Goal: Information Seeking & Learning: Learn about a topic

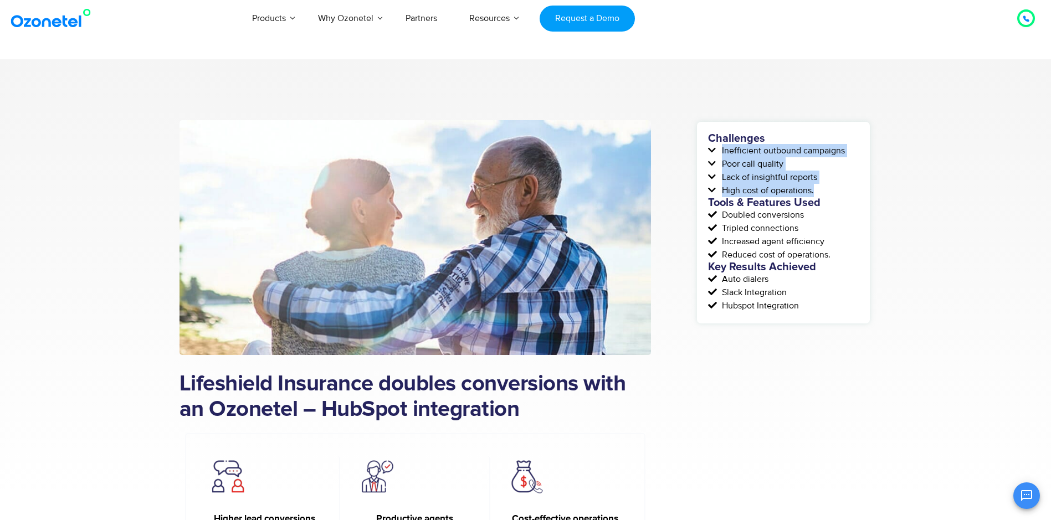
drag, startPoint x: 723, startPoint y: 151, endPoint x: 817, endPoint y: 190, distance: 102.4
click at [817, 190] on div "Challenges Inefficient outbound campaigns Poor call quality Lack of insightful …" at bounding box center [783, 223] width 151 height 180
copy div "Inefficient outbound campaigns Poor call quality Lack of insightful reports Hig…"
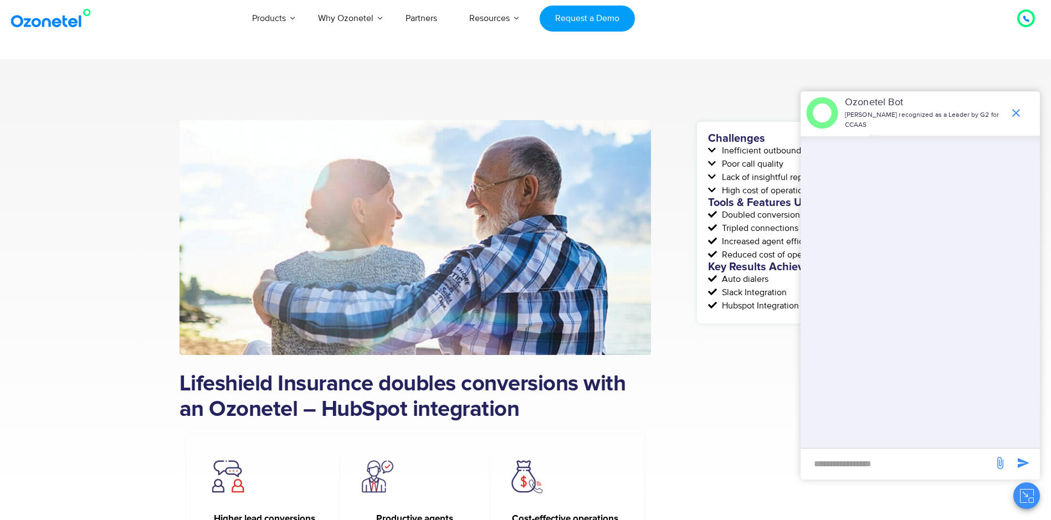
drag, startPoint x: 718, startPoint y: 378, endPoint x: 747, endPoint y: 266, distance: 115.6
click at [1012, 109] on icon "end chat or minimize" at bounding box center [1016, 112] width 13 height 13
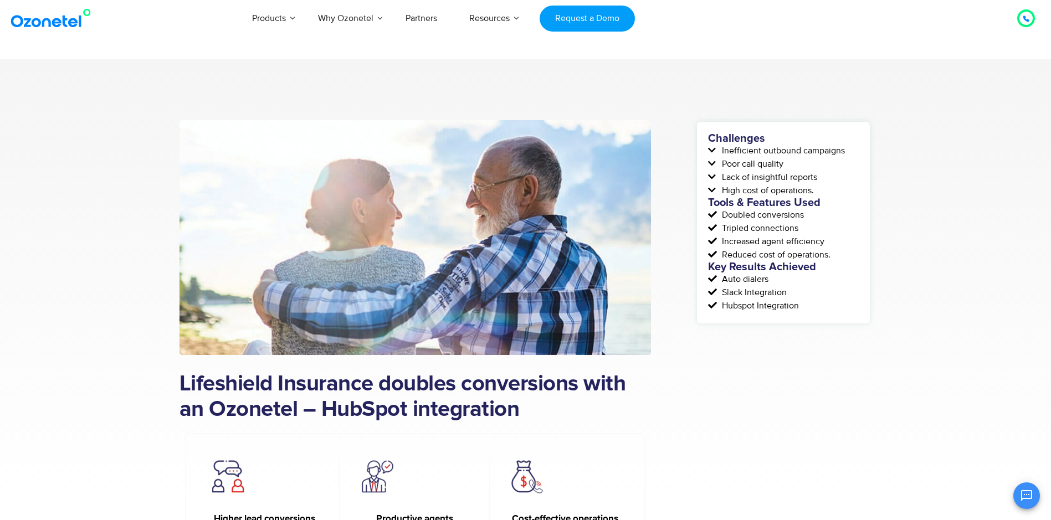
scroll to position [178, 0]
drag, startPoint x: 723, startPoint y: 216, endPoint x: 835, endPoint y: 254, distance: 118.8
click at [835, 254] on div "Challenges Inefficient outbound campaigns Poor call quality Lack of insightful …" at bounding box center [783, 223] width 151 height 180
copy div "Doubled conversions Tripled connections Increased agent efficiency Reduced cost…"
drag, startPoint x: 722, startPoint y: 281, endPoint x: 799, endPoint y: 303, distance: 80.0
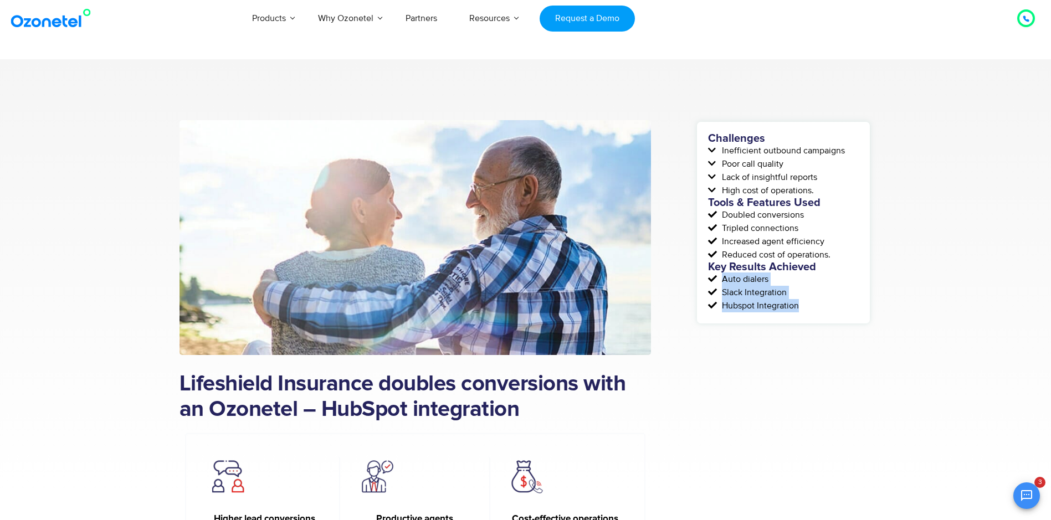
click at [799, 303] on div "Challenges Inefficient outbound campaigns Poor call quality Lack of insightful …" at bounding box center [783, 223] width 151 height 180
copy div "Auto dialers Slack Integration Hubspot Integration"
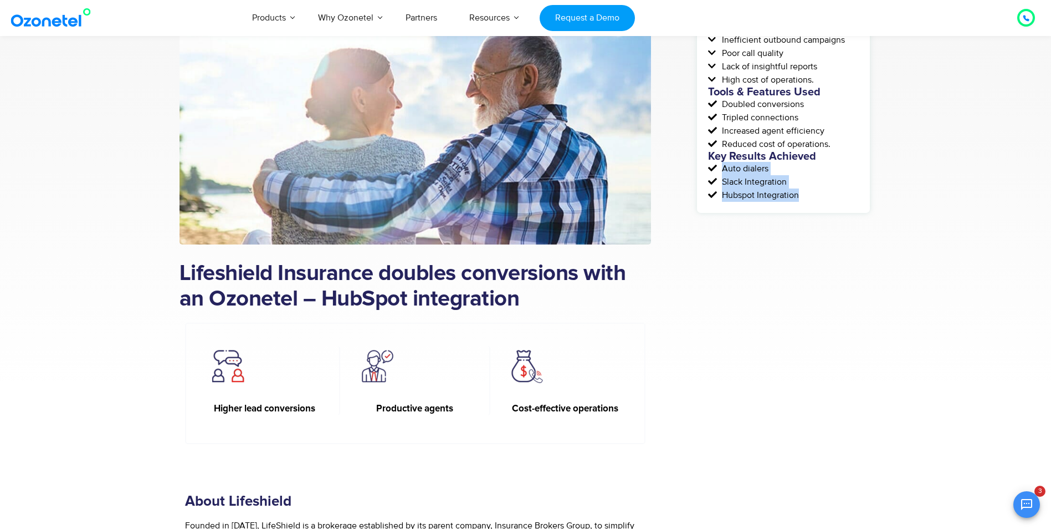
scroll to position [222, 0]
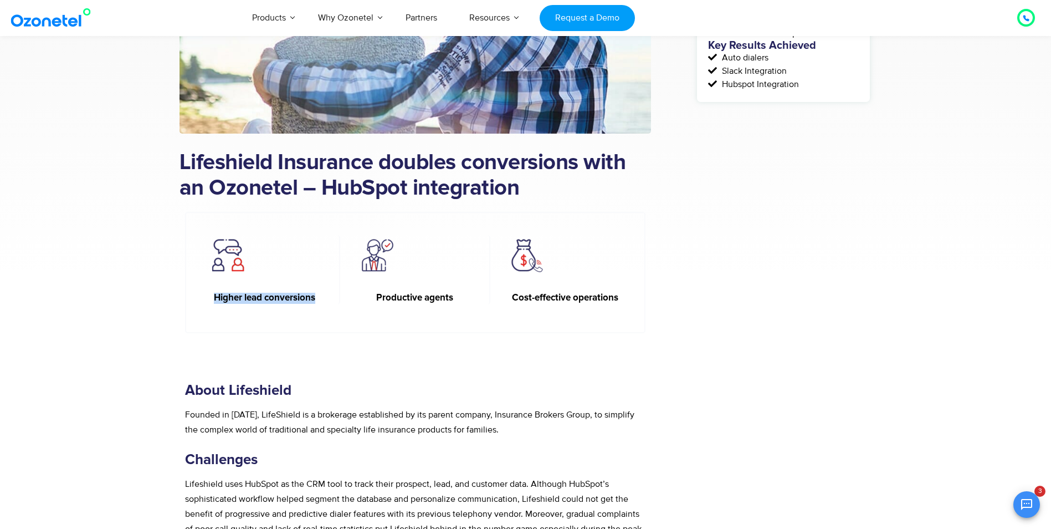
drag, startPoint x: 215, startPoint y: 296, endPoint x: 320, endPoint y: 296, distance: 105.3
click at [320, 296] on h6 "Higher lead conversions" at bounding box center [265, 298] width 116 height 11
copy h6 "Higher lead conversions"
drag, startPoint x: 377, startPoint y: 299, endPoint x: 463, endPoint y: 295, distance: 86.0
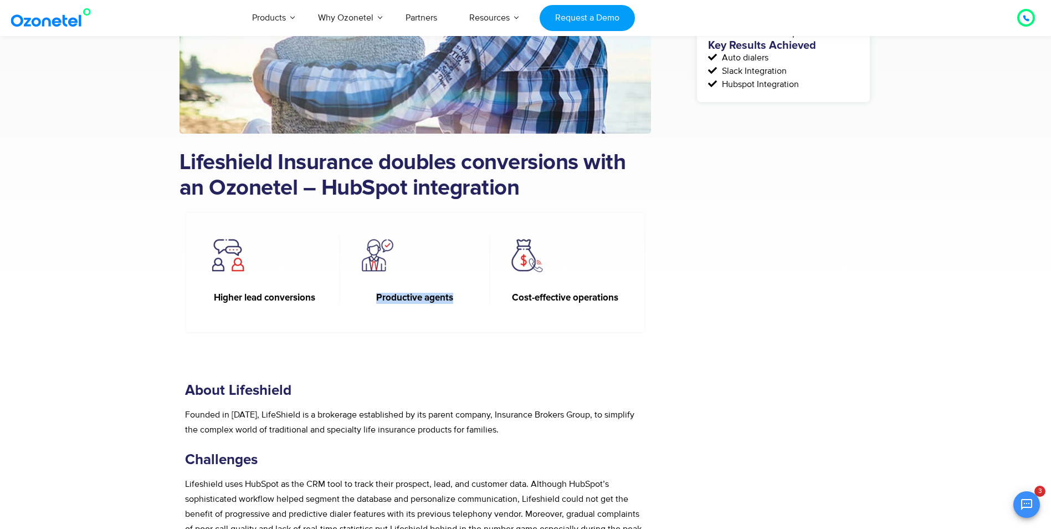
click at [463, 295] on h6 "Productive agents" at bounding box center [415, 298] width 116 height 11
copy h6 "Productive agents"
drag, startPoint x: 512, startPoint y: 296, endPoint x: 625, endPoint y: 296, distance: 112.5
click at [625, 296] on div "Cost-effective operations" at bounding box center [565, 269] width 150 height 69
copy h6 "Cost-effective operations"
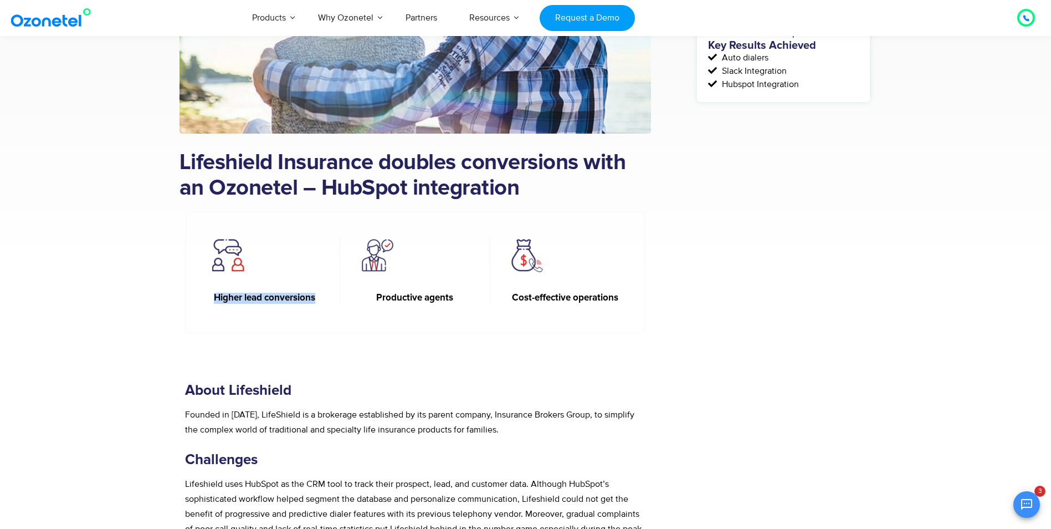
drag, startPoint x: 215, startPoint y: 298, endPoint x: 326, endPoint y: 295, distance: 110.9
click at [326, 295] on div "Higher lead conversions" at bounding box center [266, 269] width 150 height 69
copy h6 "Higher lead conversions"
drag, startPoint x: 376, startPoint y: 299, endPoint x: 454, endPoint y: 298, distance: 77.6
click at [454, 298] on h6 "Productive agents" at bounding box center [415, 298] width 116 height 11
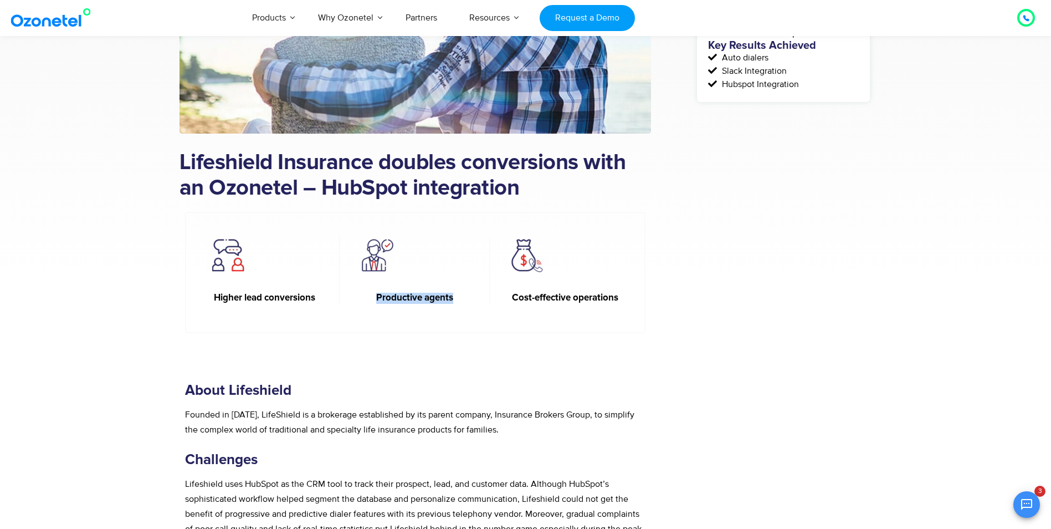
copy h6 "Productive agents"
drag, startPoint x: 513, startPoint y: 297, endPoint x: 659, endPoint y: 297, distance: 146.3
copy h6 "Cost-effective operations"
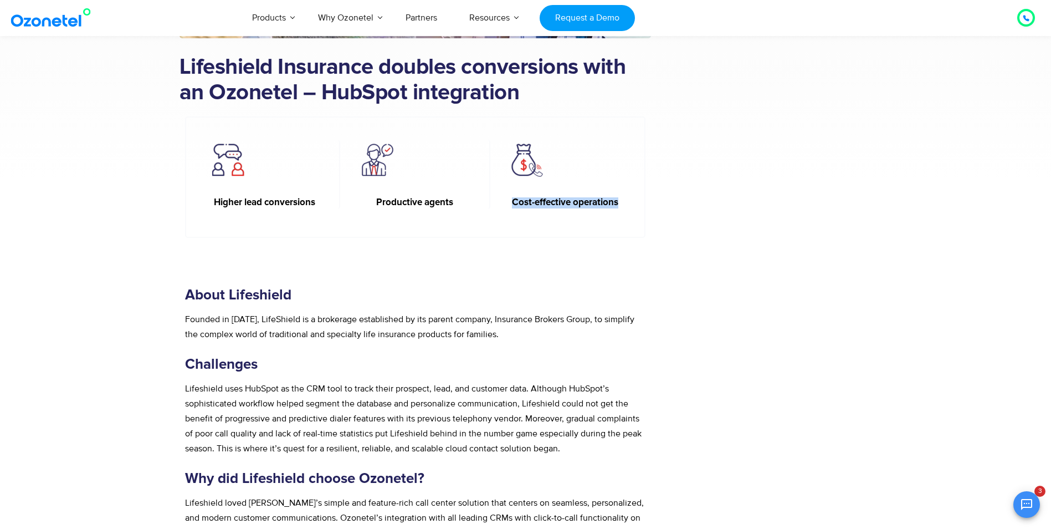
scroll to position [333, 0]
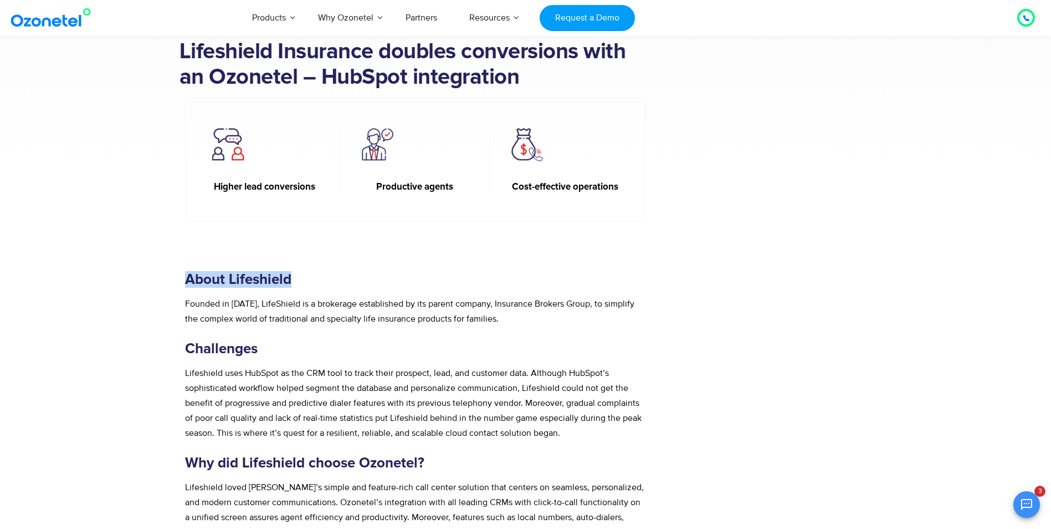
drag, startPoint x: 185, startPoint y: 279, endPoint x: 409, endPoint y: 273, distance: 224.0
click at [409, 273] on h3 "About Lifeshield" at bounding box center [415, 279] width 461 height 17
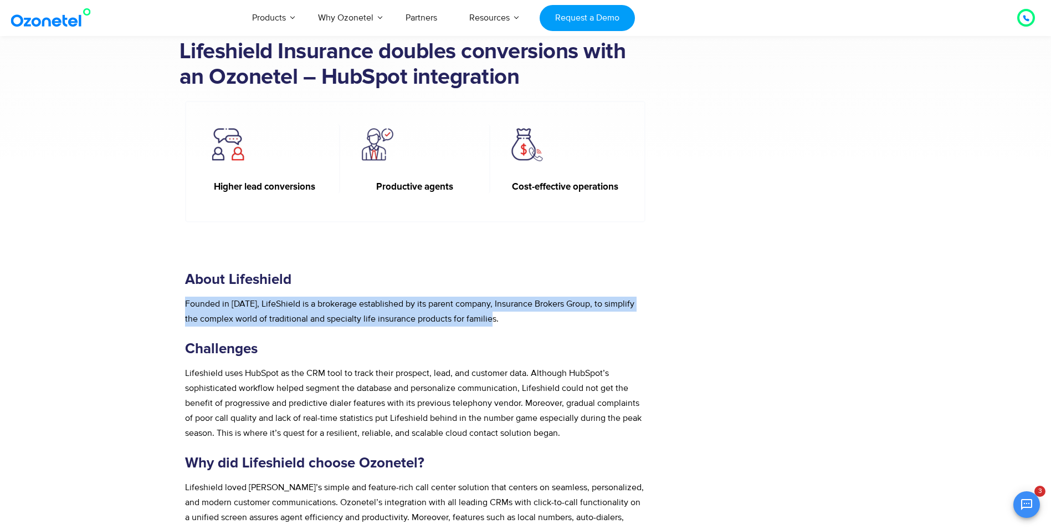
drag, startPoint x: 186, startPoint y: 304, endPoint x: 513, endPoint y: 325, distance: 328.3
click at [513, 325] on p "Founded in 2010, LifeShield is a brokerage established by its parent company, I…" at bounding box center [415, 312] width 461 height 30
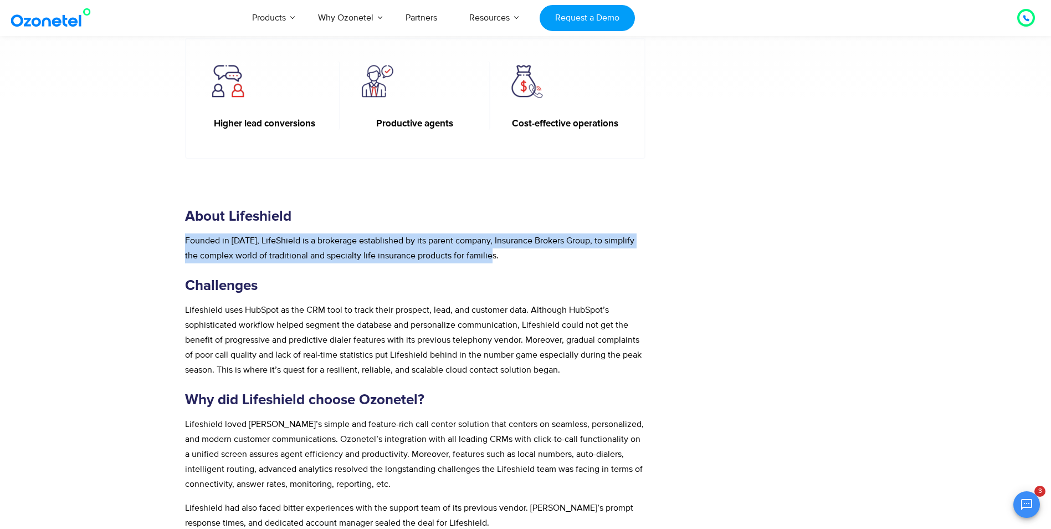
scroll to position [443, 0]
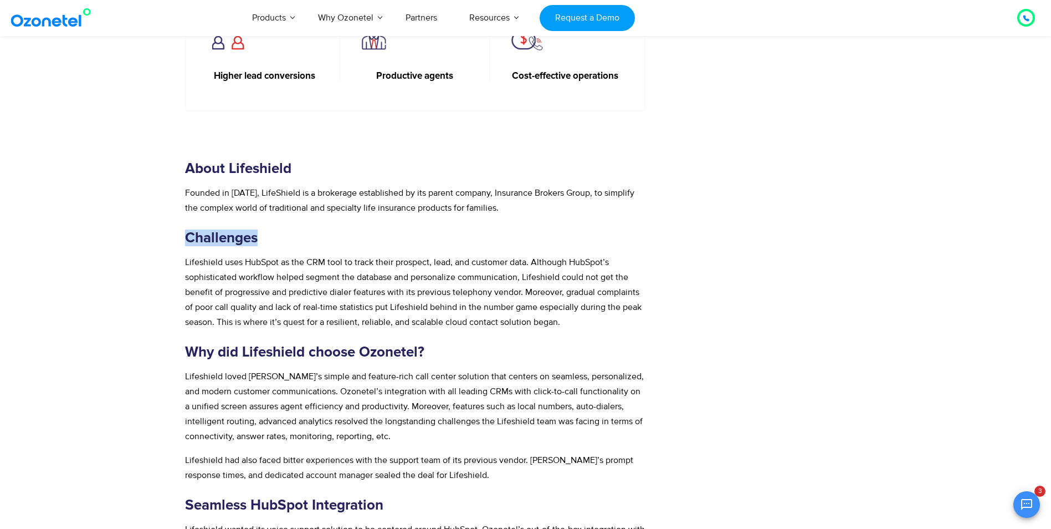
drag, startPoint x: 257, startPoint y: 238, endPoint x: 96, endPoint y: 239, distance: 161.3
click at [96, 239] on section "Lifeshield Insurance doubles conversions with an Ozonetel – HubSpot integration…" at bounding box center [525, 490] width 1051 height 1749
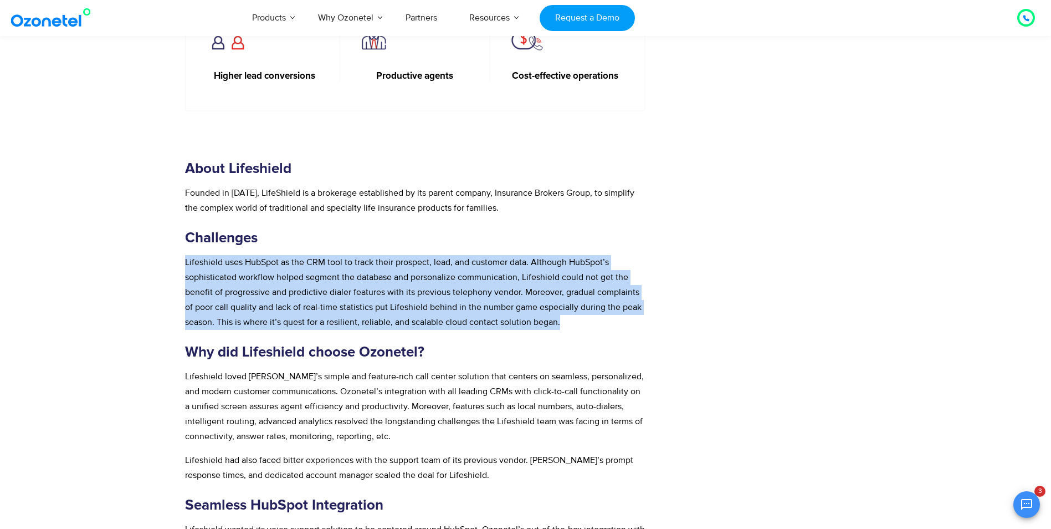
drag, startPoint x: 186, startPoint y: 263, endPoint x: 570, endPoint y: 324, distance: 388.4
click at [570, 324] on p "Lifeshield uses HubSpot as the CRM tool to track their prospect, lead, and cust…" at bounding box center [415, 292] width 461 height 75
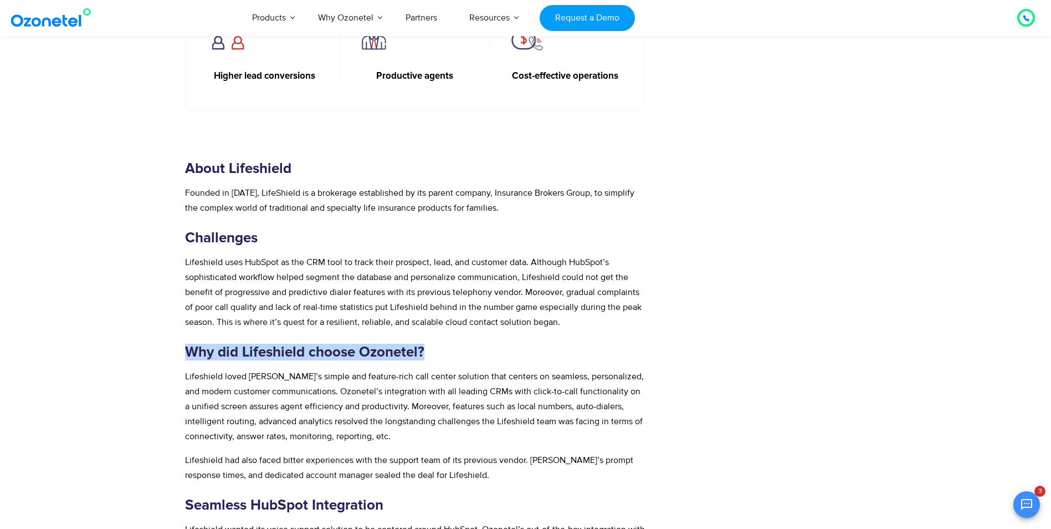
drag, startPoint x: 254, startPoint y: 352, endPoint x: 535, endPoint y: 352, distance: 280.4
click at [535, 352] on h3 "Why did Lifeshield choose Ozonetel?" at bounding box center [415, 352] width 461 height 17
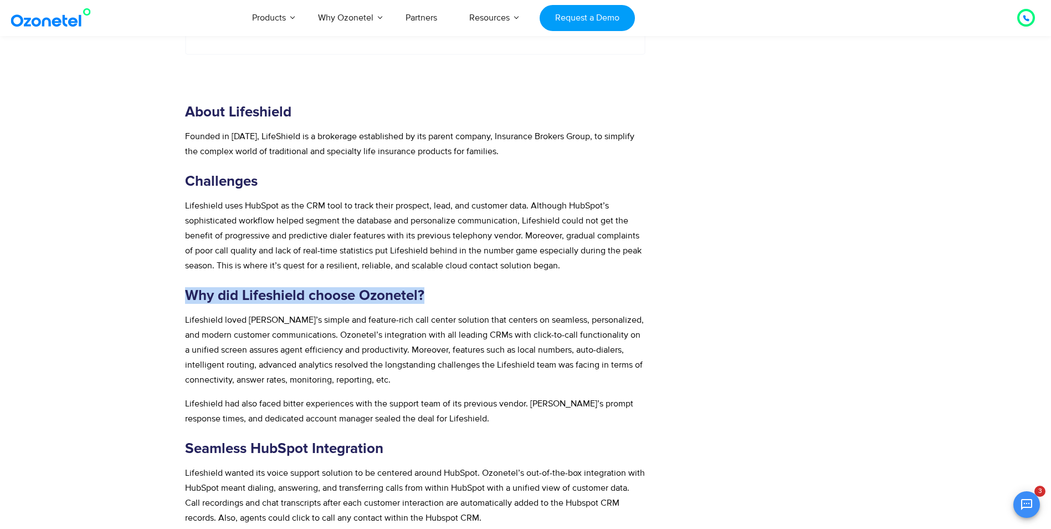
scroll to position [554, 0]
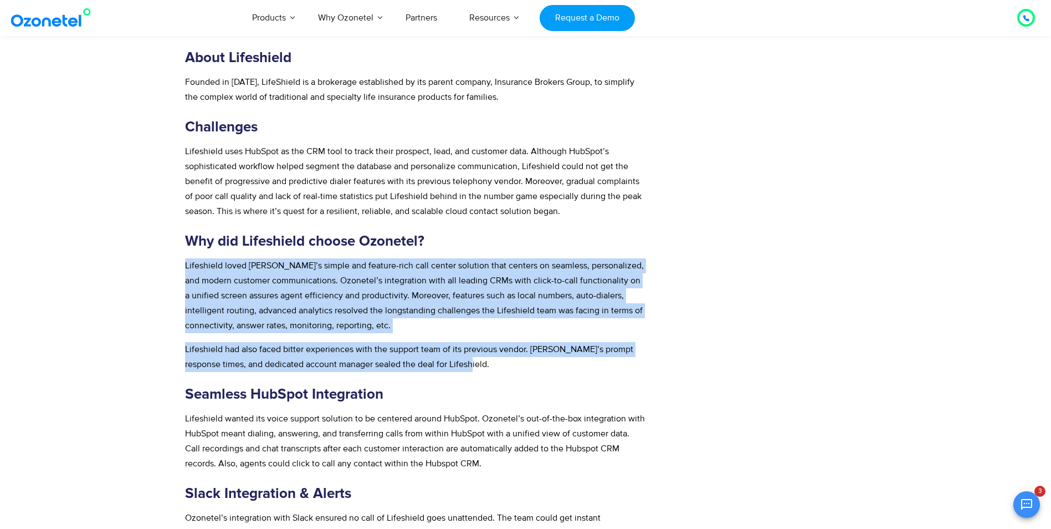
drag, startPoint x: 186, startPoint y: 264, endPoint x: 551, endPoint y: 370, distance: 380.1
click at [551, 370] on div "About Lifeshield Founded in 2010, LifeShield is a brokerage established by its …" at bounding box center [415, 530] width 461 height 1018
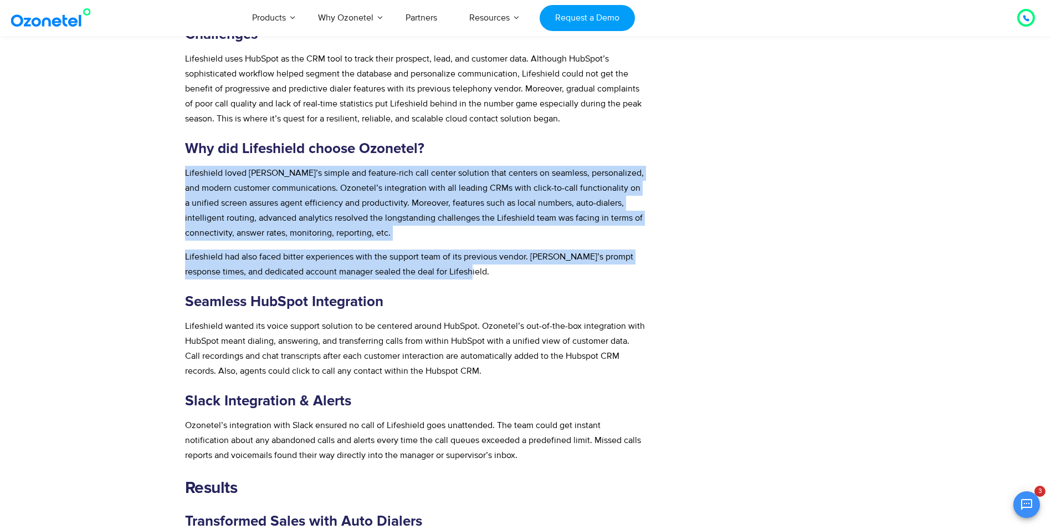
scroll to position [721, 0]
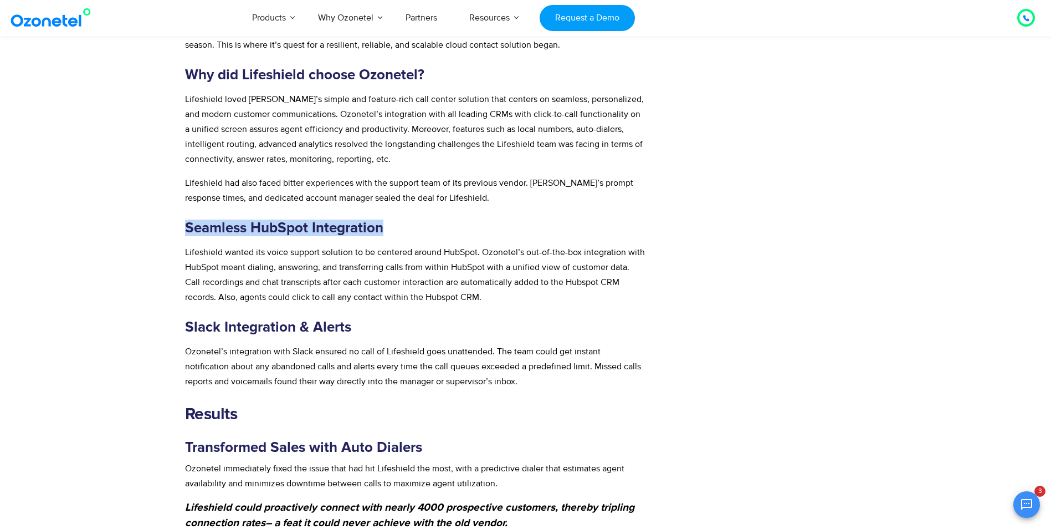
drag, startPoint x: 188, startPoint y: 227, endPoint x: 493, endPoint y: 227, distance: 305.4
click at [493, 227] on h3 "Seamless HubSpot Integration" at bounding box center [415, 227] width 461 height 17
drag, startPoint x: 493, startPoint y: 227, endPoint x: 403, endPoint y: 224, distance: 90.4
click at [403, 224] on h3 "Seamless HubSpot Integration" at bounding box center [415, 227] width 461 height 17
drag, startPoint x: 381, startPoint y: 229, endPoint x: 94, endPoint y: 232, distance: 287.7
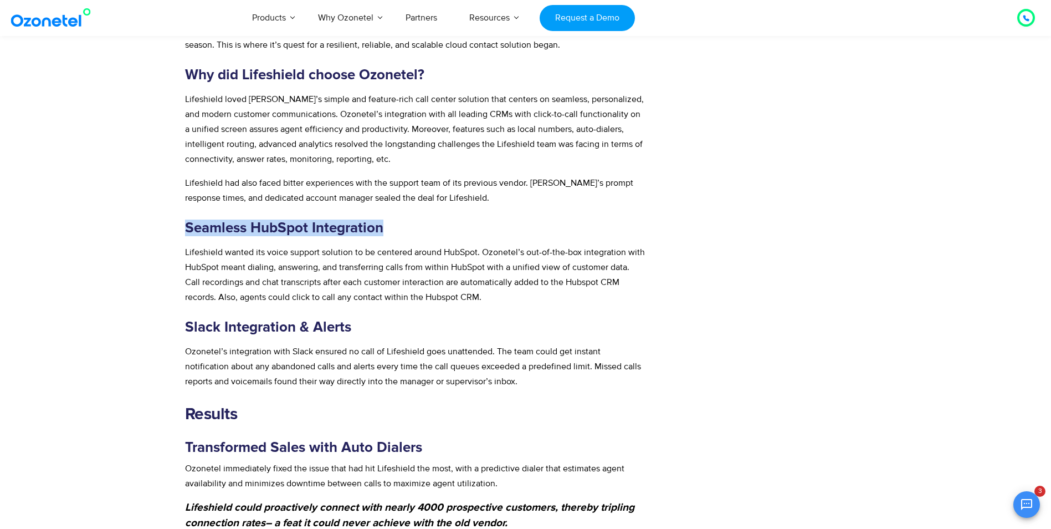
click at [94, 232] on section "Lifeshield Insurance doubles conversions with an Ozonetel – HubSpot integration…" at bounding box center [525, 213] width 1051 height 1749
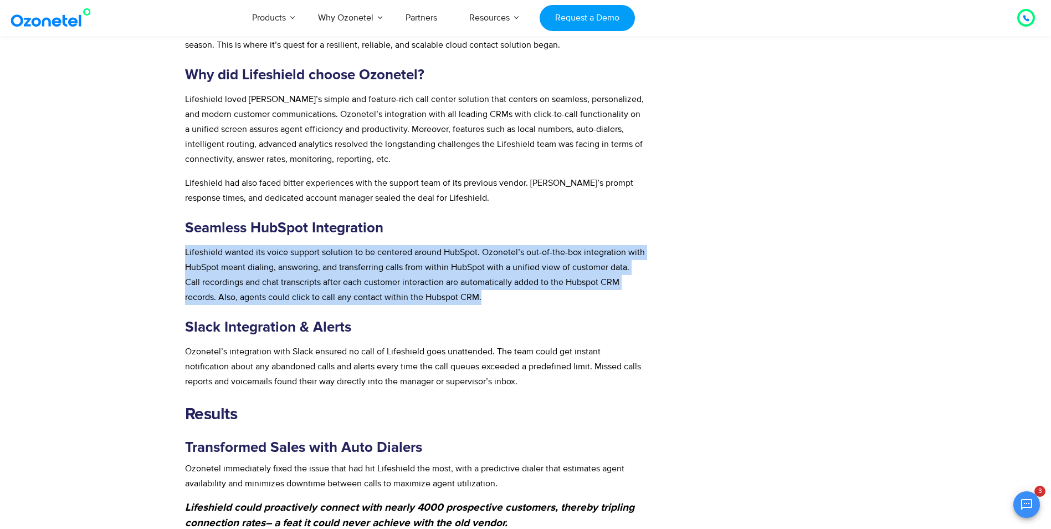
drag, startPoint x: 186, startPoint y: 251, endPoint x: 518, endPoint y: 297, distance: 335.8
click at [518, 297] on p "Lifeshield wanted its voice support solution to be centered around HubSpot. Ozo…" at bounding box center [415, 275] width 461 height 60
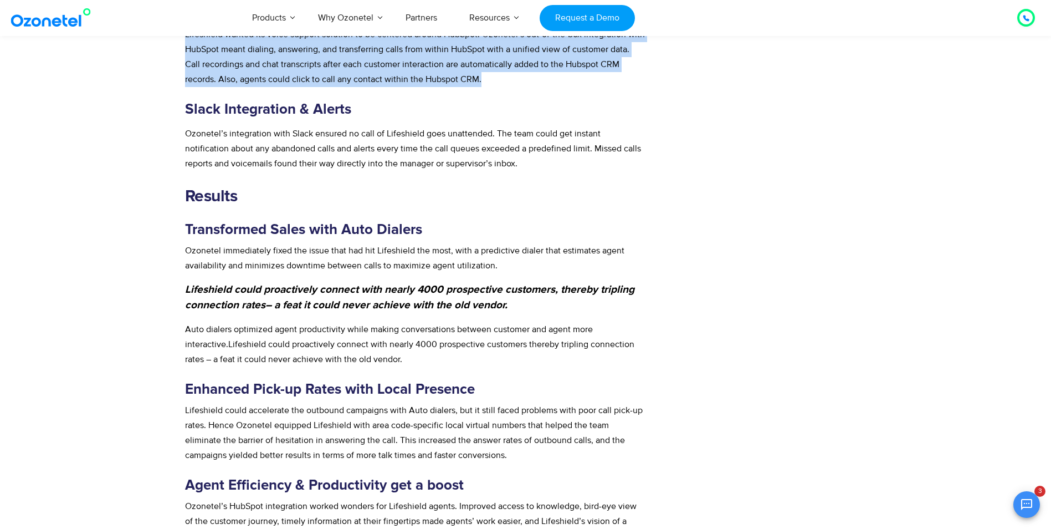
scroll to position [942, 0]
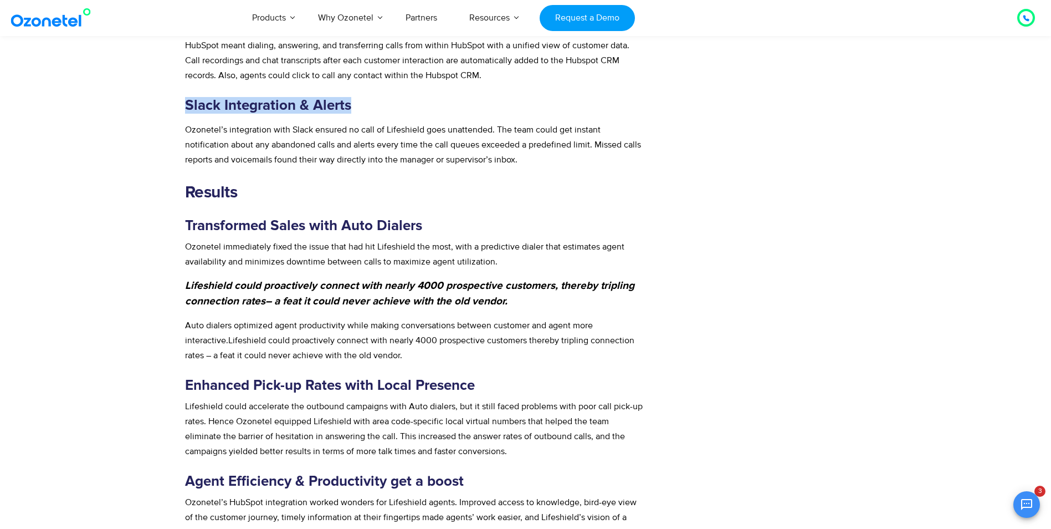
drag, startPoint x: 186, startPoint y: 104, endPoint x: 349, endPoint y: 101, distance: 163.5
click at [349, 101] on b "Slack Integration & Alerts" at bounding box center [268, 105] width 166 height 14
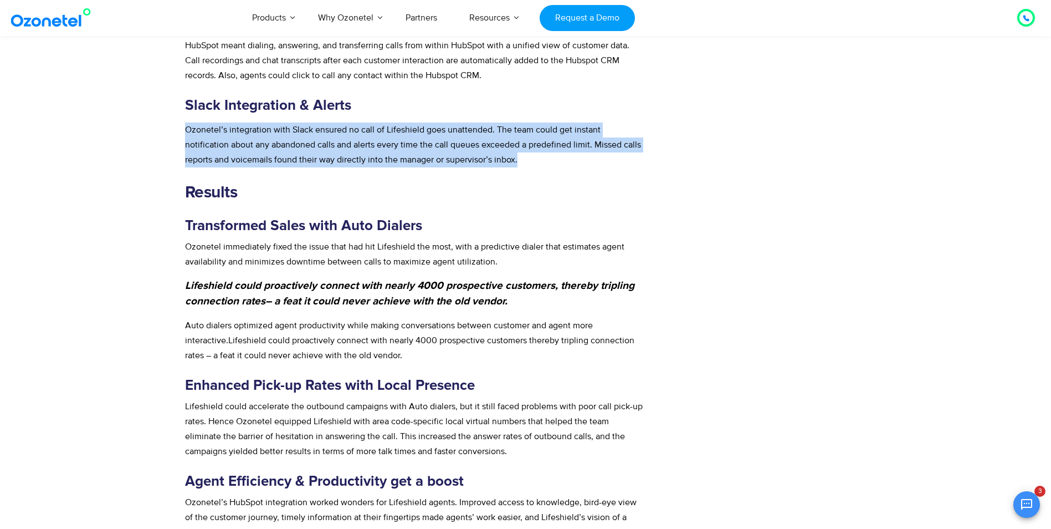
drag, startPoint x: 186, startPoint y: 128, endPoint x: 515, endPoint y: 161, distance: 330.9
click at [515, 161] on p "Ozonetel’s integration with Slack ensured no call of Lifeshield goes unattended…" at bounding box center [415, 144] width 461 height 45
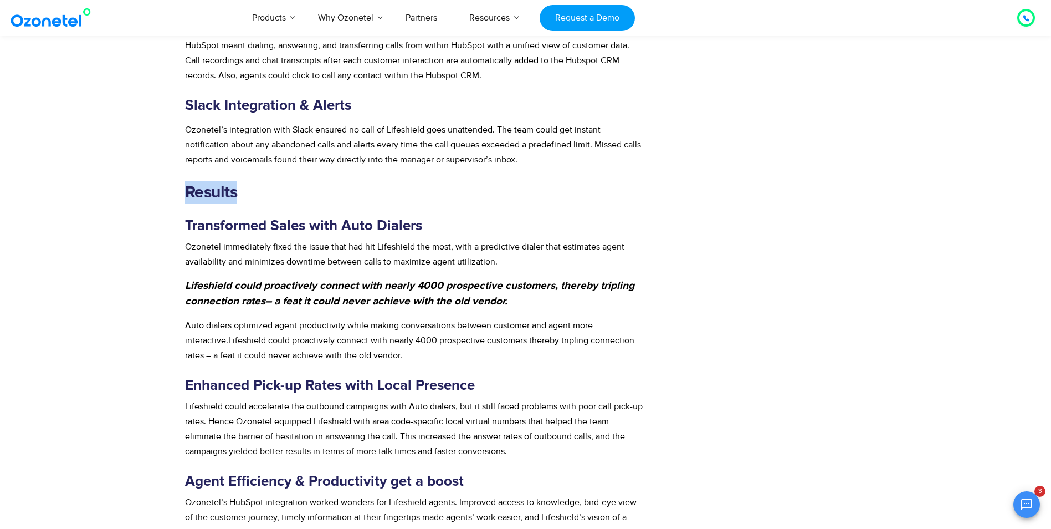
drag, startPoint x: 185, startPoint y: 196, endPoint x: 383, endPoint y: 190, distance: 197.9
click at [383, 190] on h2 "Results" at bounding box center [415, 192] width 461 height 22
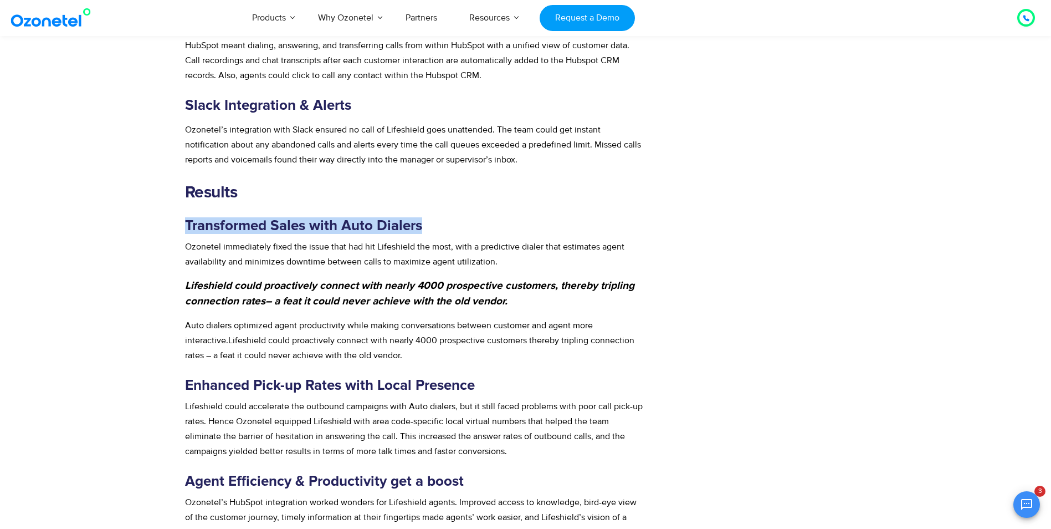
drag, startPoint x: 186, startPoint y: 225, endPoint x: 502, endPoint y: 217, distance: 315.5
click at [502, 217] on h3 "Transformed Sales with Auto Dialers" at bounding box center [415, 225] width 461 height 17
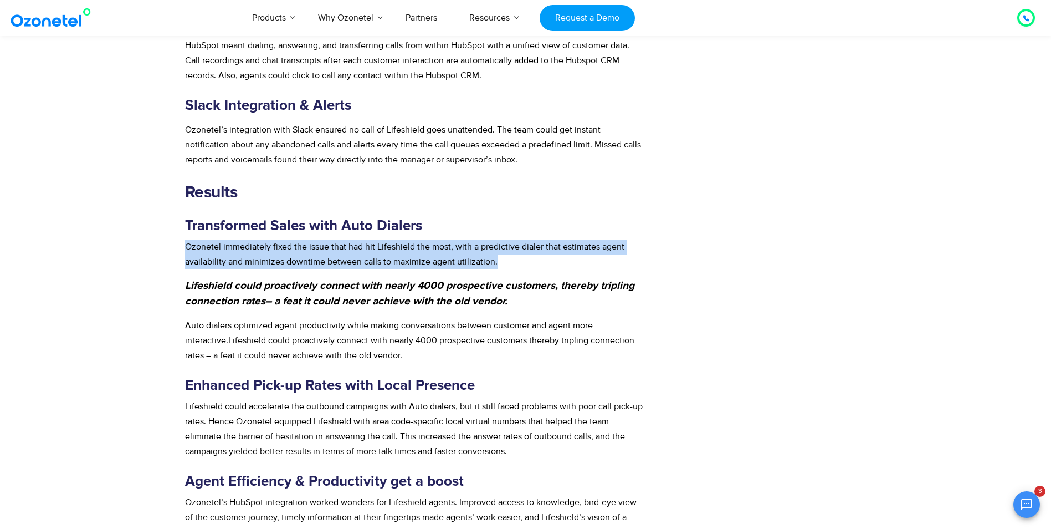
drag, startPoint x: 187, startPoint y: 246, endPoint x: 510, endPoint y: 258, distance: 323.3
click at [510, 258] on p "Ozonetel immediately fixed the issue that had hit Lifeshield the most, with a p…" at bounding box center [415, 254] width 461 height 30
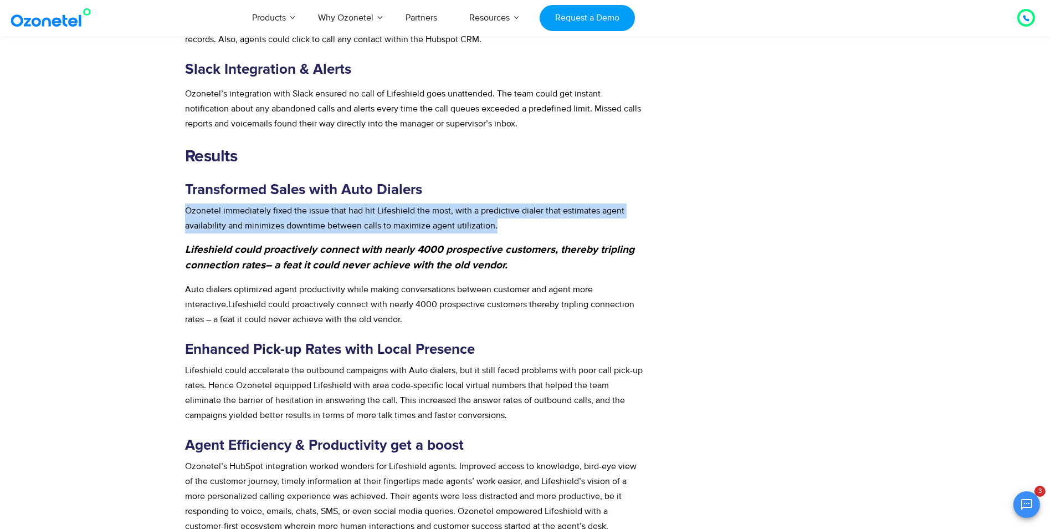
scroll to position [998, 0]
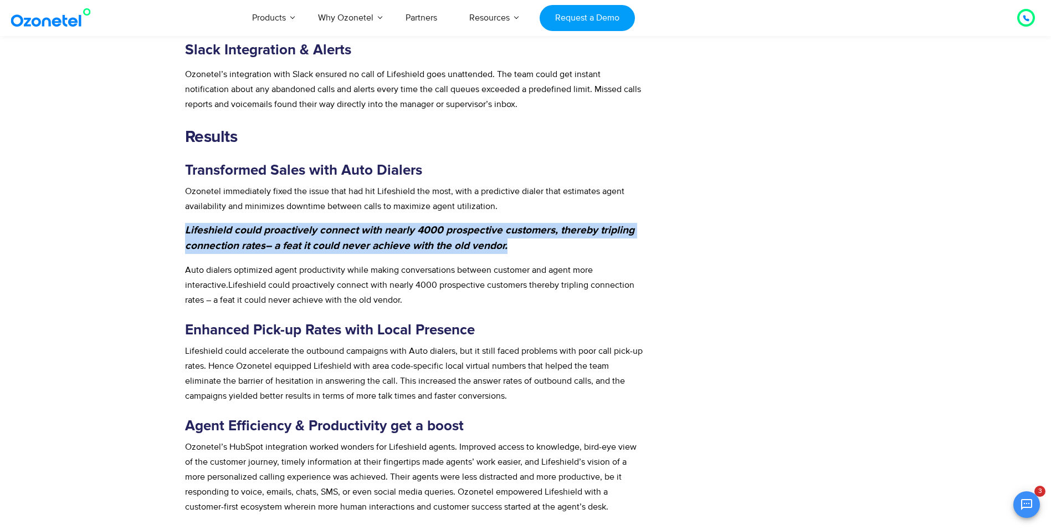
drag, startPoint x: 186, startPoint y: 229, endPoint x: 519, endPoint y: 243, distance: 334.0
click at [519, 243] on p "Lifeshield could proactively connect with nearly 4000 prospective customers, th…" at bounding box center [415, 238] width 461 height 31
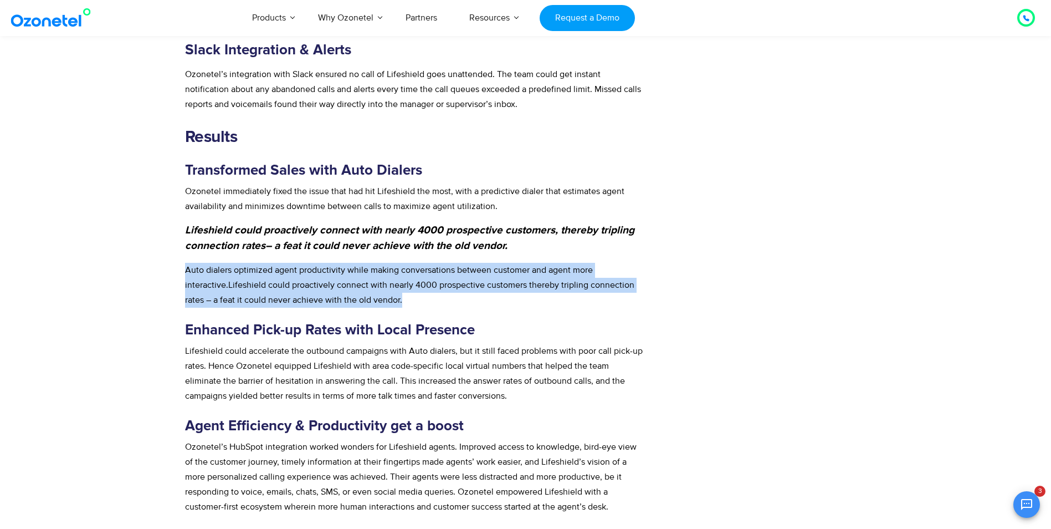
drag, startPoint x: 186, startPoint y: 270, endPoint x: 394, endPoint y: 294, distance: 208.6
click at [394, 294] on p "Auto dialers optimized agent productivity while making conversations between cu…" at bounding box center [415, 285] width 461 height 45
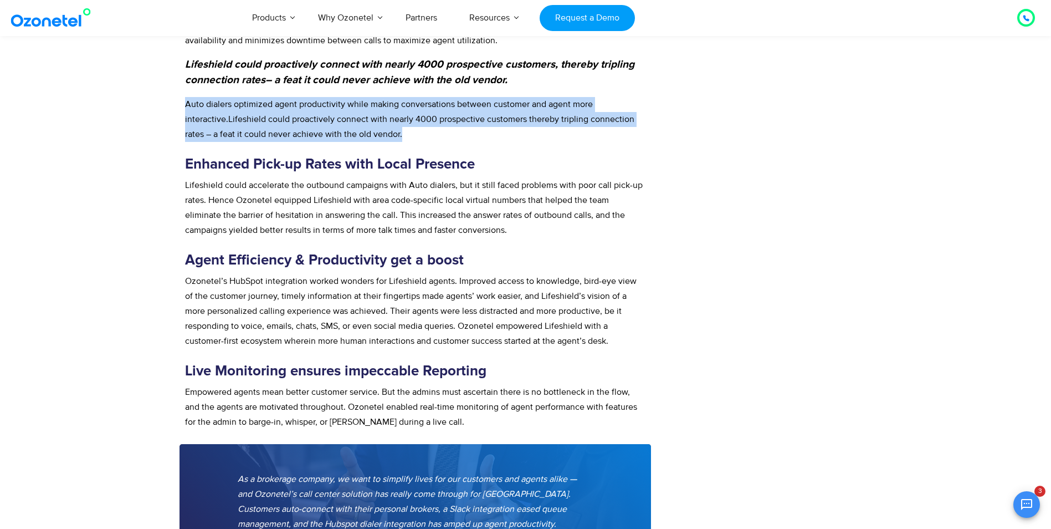
scroll to position [1164, 0]
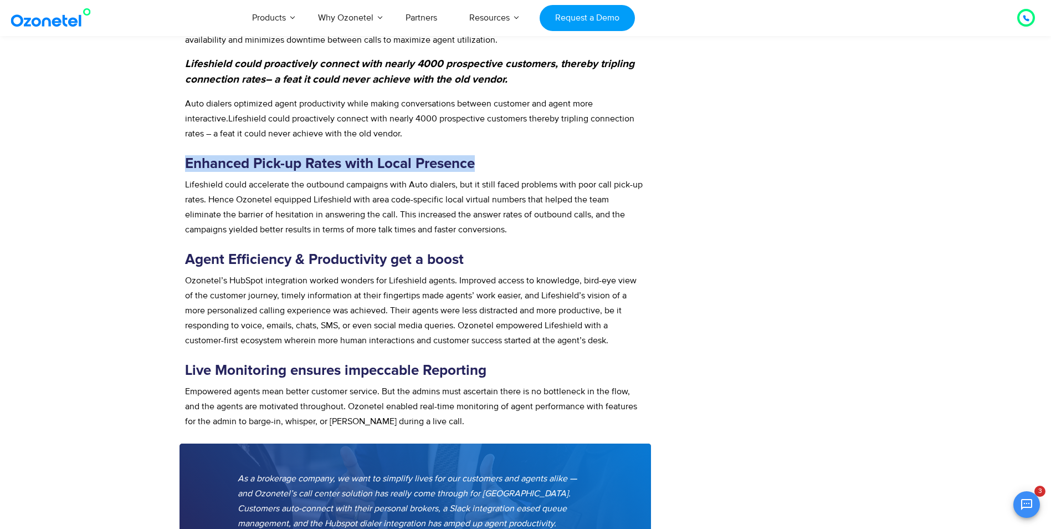
drag, startPoint x: 474, startPoint y: 162, endPoint x: 183, endPoint y: 160, distance: 291.5
click at [185, 183] on span "Lifeshield could accelerate the outbound campaigns with Auto dialers, but it st…" at bounding box center [414, 207] width 458 height 56
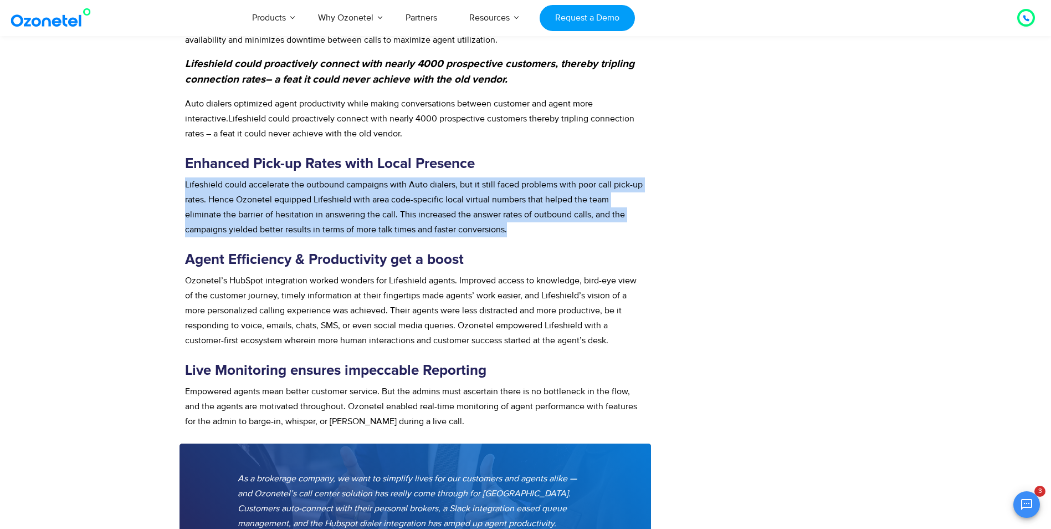
drag, startPoint x: 186, startPoint y: 183, endPoint x: 485, endPoint y: 225, distance: 302.2
click at [485, 225] on p "Lifeshield could accelerate the outbound campaigns with Auto dialers, but it st…" at bounding box center [415, 207] width 461 height 60
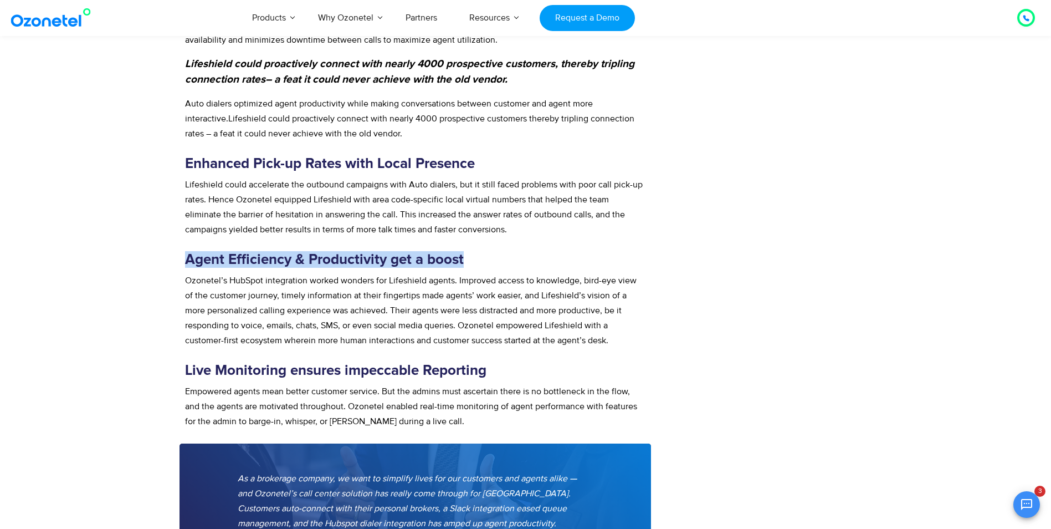
drag, startPoint x: 462, startPoint y: 260, endPoint x: 145, endPoint y: 262, distance: 316.5
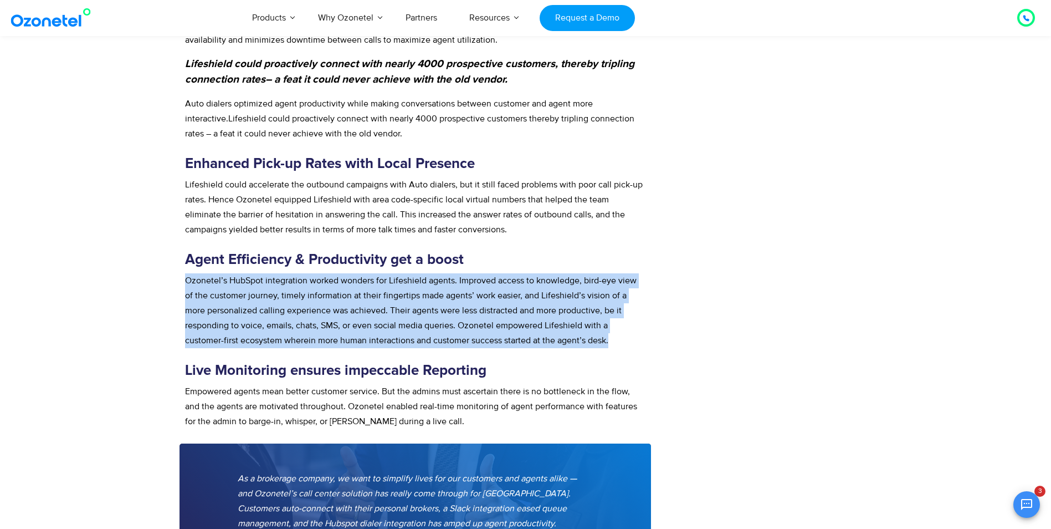
drag, startPoint x: 186, startPoint y: 280, endPoint x: 612, endPoint y: 338, distance: 430.2
click at [612, 338] on p "Ozonetel’s HubSpot integration worked wonders for Lifeshield agents. Improved a…" at bounding box center [415, 310] width 461 height 75
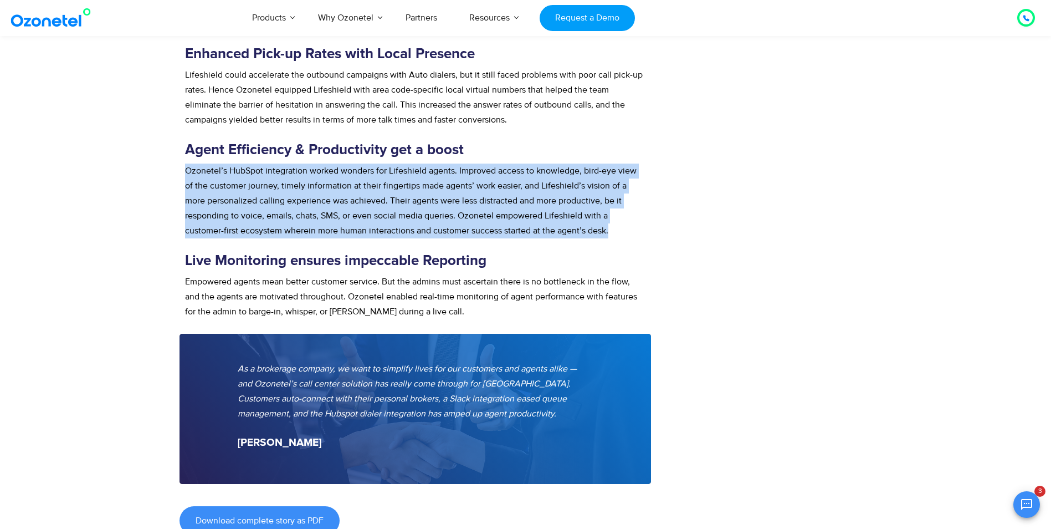
scroll to position [1275, 0]
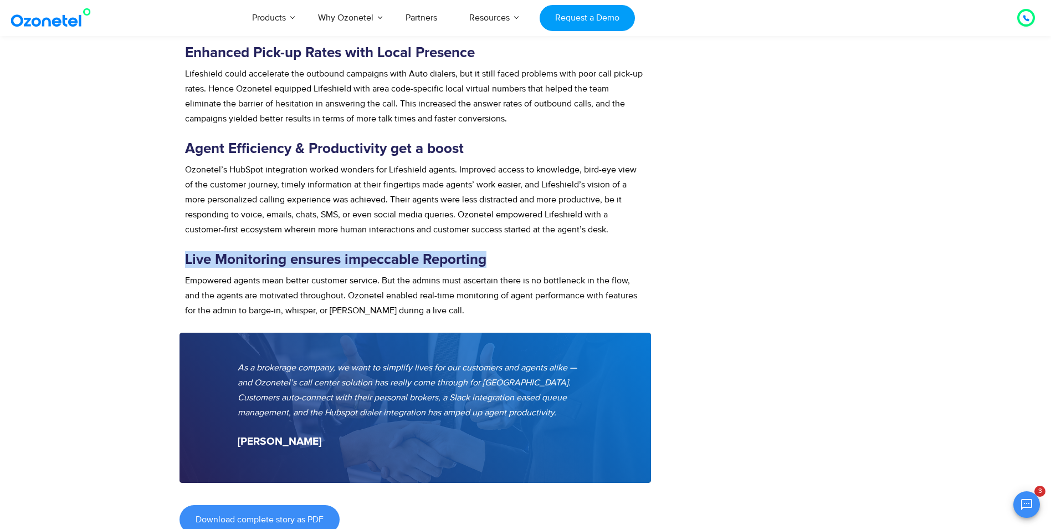
drag, startPoint x: 187, startPoint y: 260, endPoint x: 492, endPoint y: 267, distance: 305.5
click at [492, 267] on h3 "Live Monitoring ensures impeccable Reporting" at bounding box center [415, 259] width 461 height 17
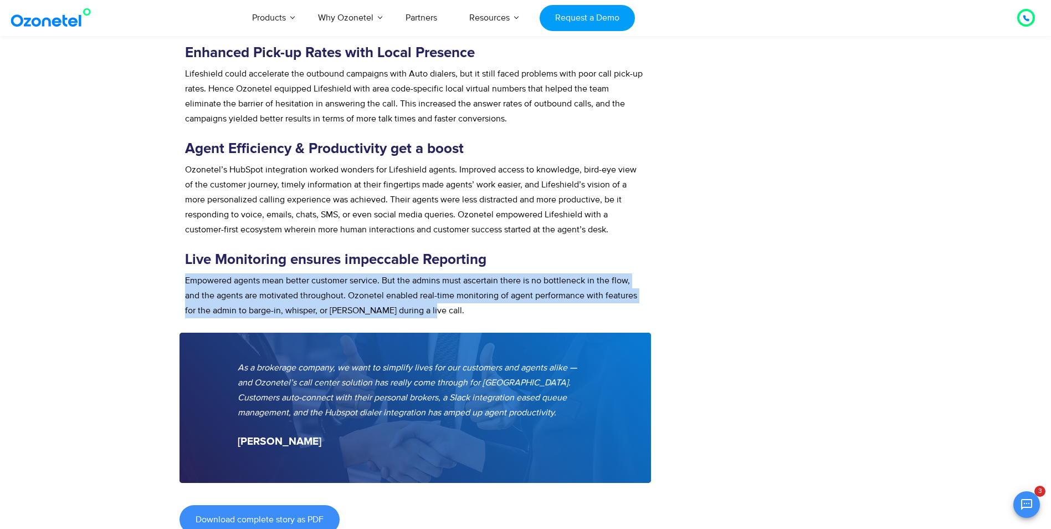
drag, startPoint x: 186, startPoint y: 281, endPoint x: 423, endPoint y: 310, distance: 239.0
click at [423, 310] on p "Empowered agents mean better customer service. But the admins must ascertain th…" at bounding box center [415, 295] width 461 height 45
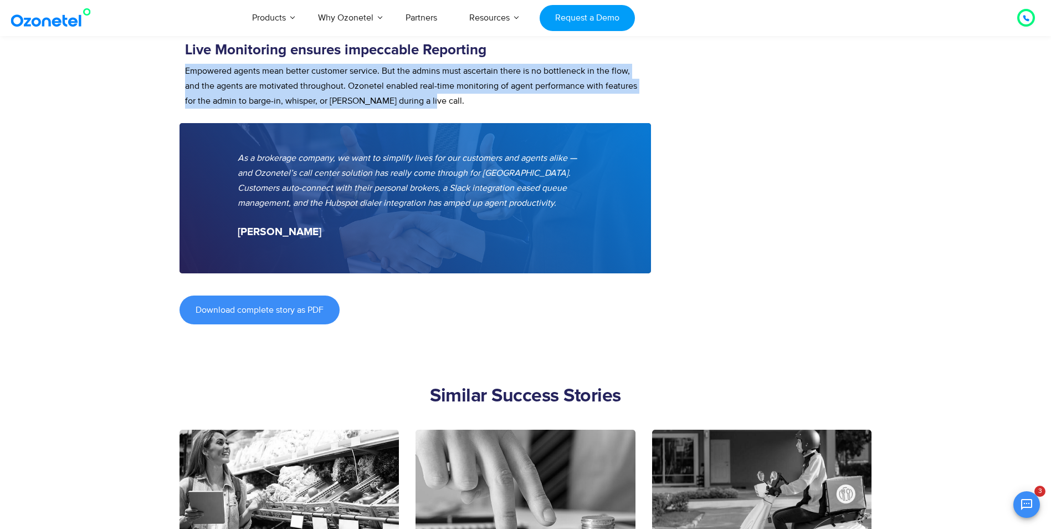
scroll to position [1496, 0]
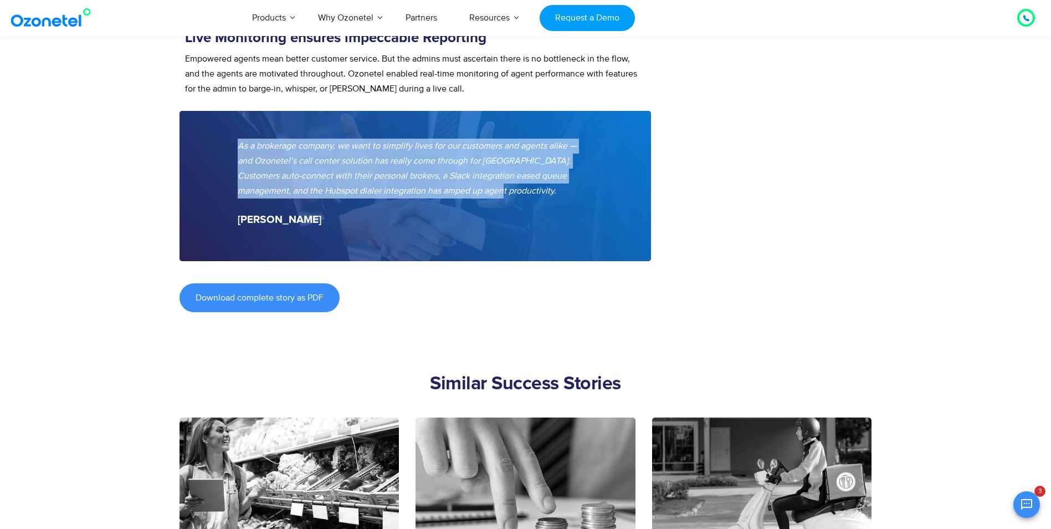
drag, startPoint x: 239, startPoint y: 145, endPoint x: 492, endPoint y: 202, distance: 259.6
click at [492, 202] on div "As a brokerage company, we want to simplify lives for our customers and agents …" at bounding box center [416, 176] width 356 height 74
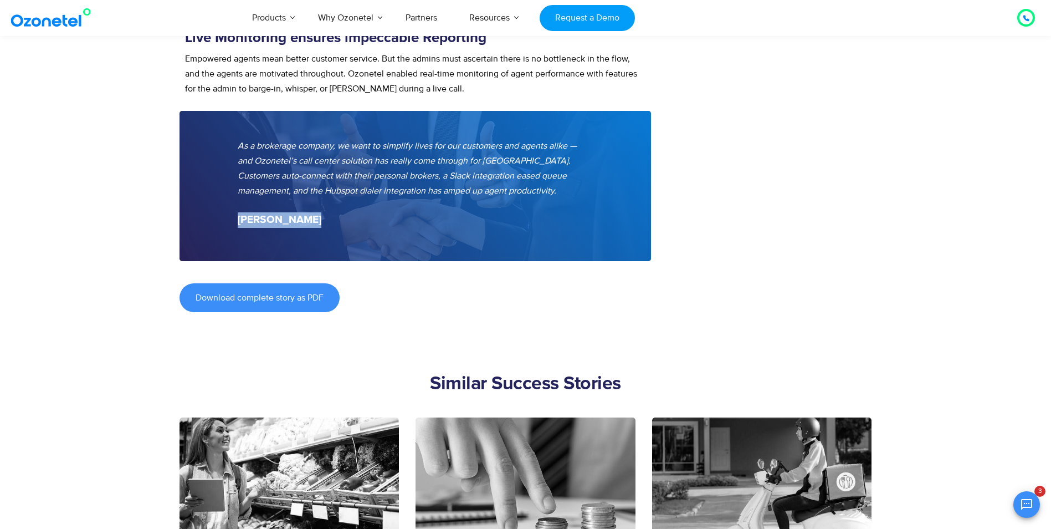
drag, startPoint x: 238, startPoint y: 218, endPoint x: 320, endPoint y: 222, distance: 82.7
click at [320, 222] on p "Jason Richter" at bounding box center [416, 220] width 356 height 16
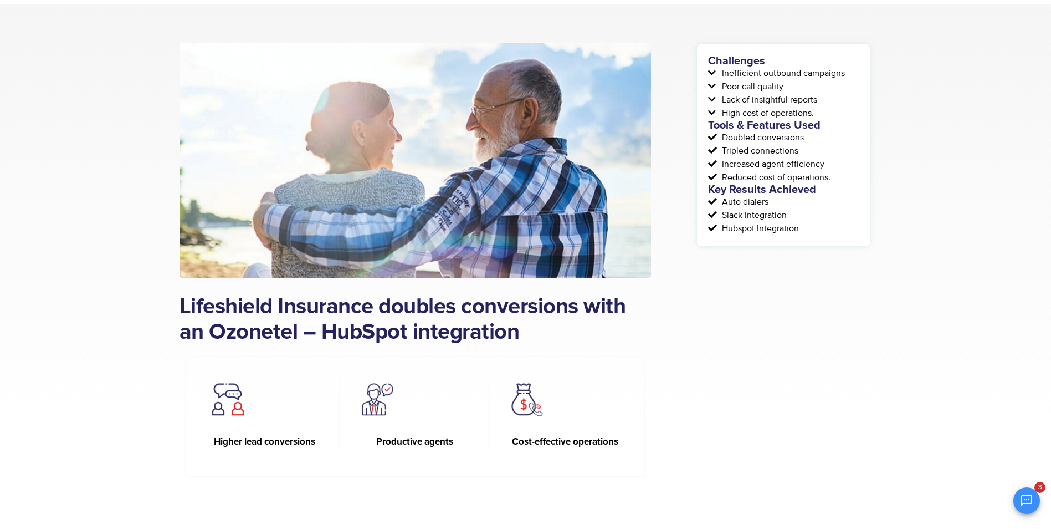
scroll to position [166, 0]
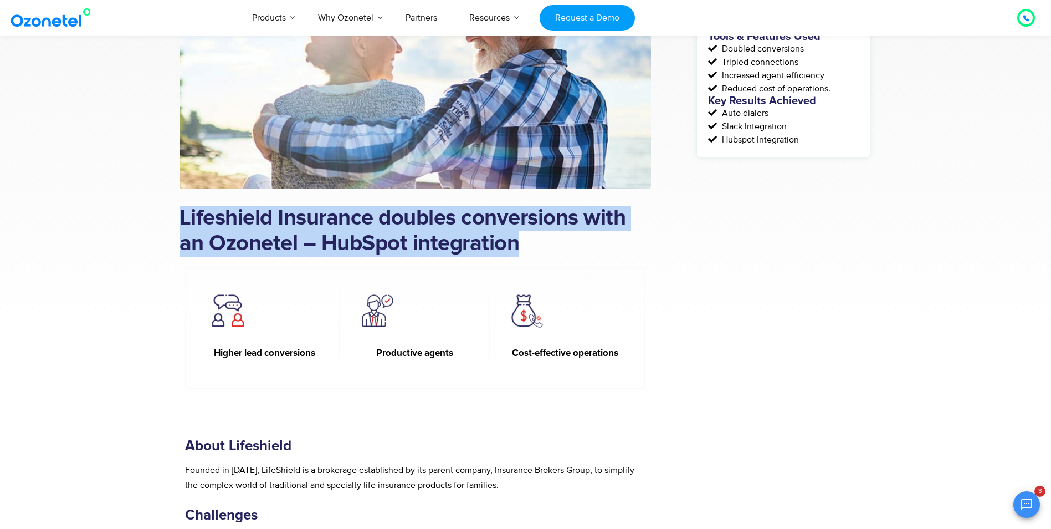
drag, startPoint x: 181, startPoint y: 216, endPoint x: 593, endPoint y: 236, distance: 412.9
click at [593, 236] on h1 "Lifeshield Insurance doubles conversions with an Ozonetel – HubSpot integration" at bounding box center [416, 231] width 472 height 51
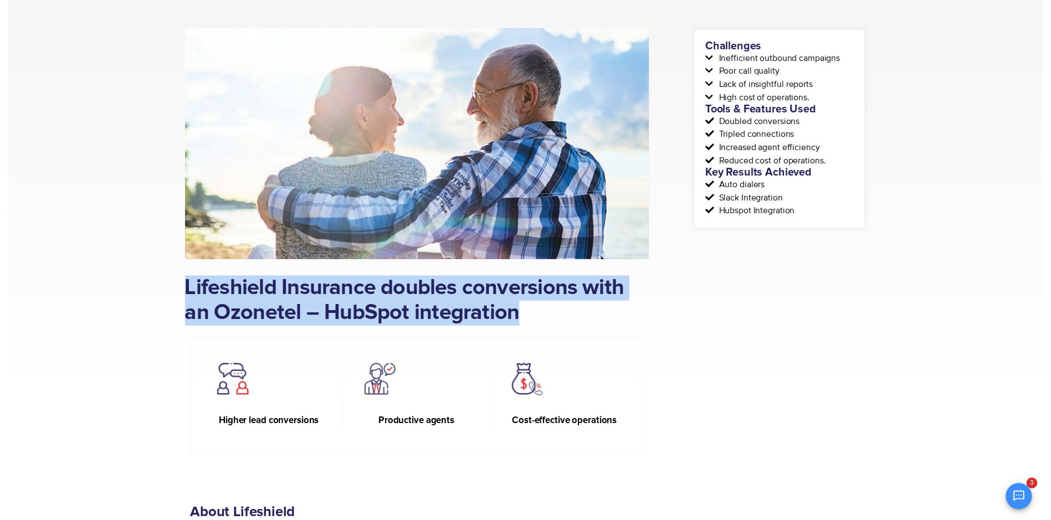
scroll to position [0, 0]
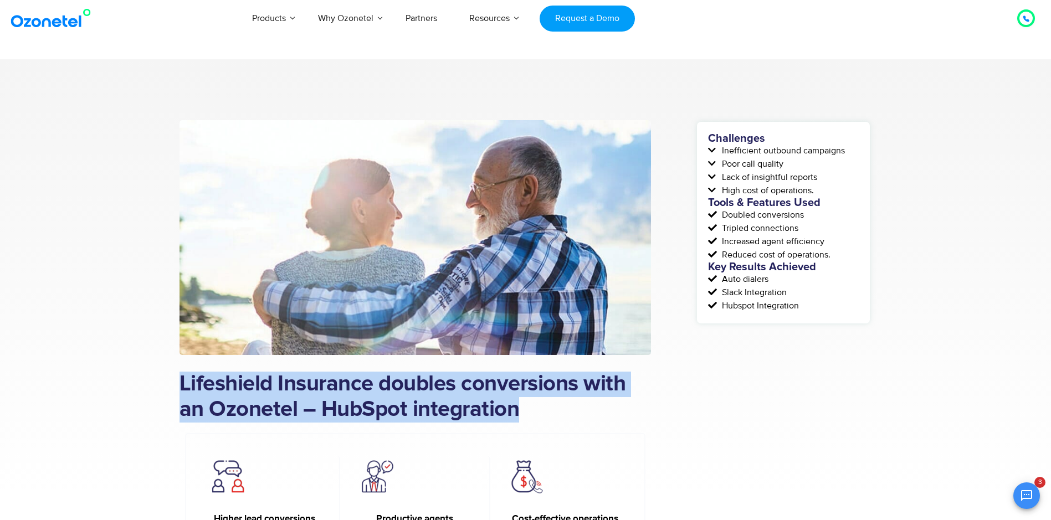
click at [343, 394] on h1 "Lifeshield Insurance doubles conversions with an Ozonetel – HubSpot integration" at bounding box center [416, 397] width 472 height 51
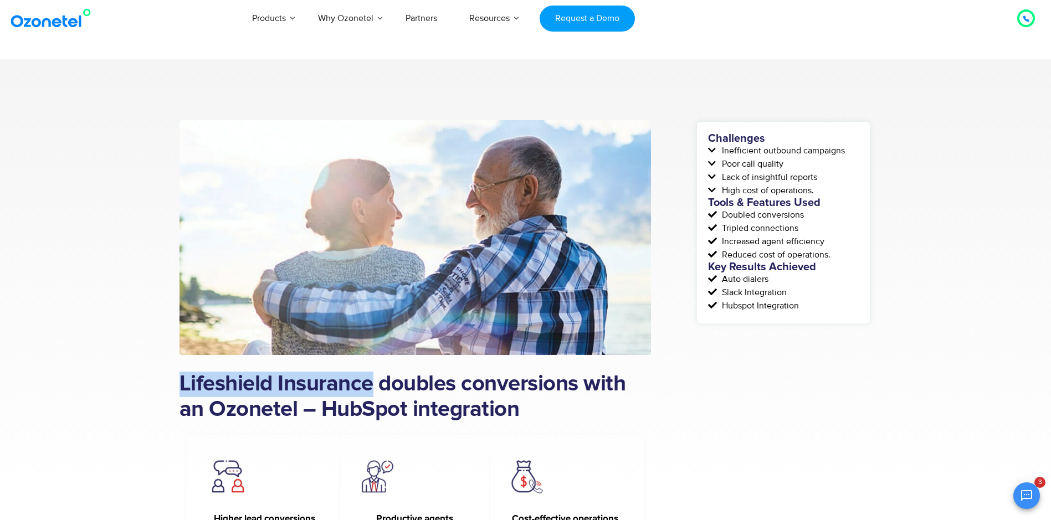
drag, startPoint x: 183, startPoint y: 384, endPoint x: 374, endPoint y: 387, distance: 190.7
click at [374, 387] on h1 "Lifeshield Insurance doubles conversions with an Ozonetel – HubSpot integration" at bounding box center [416, 397] width 472 height 51
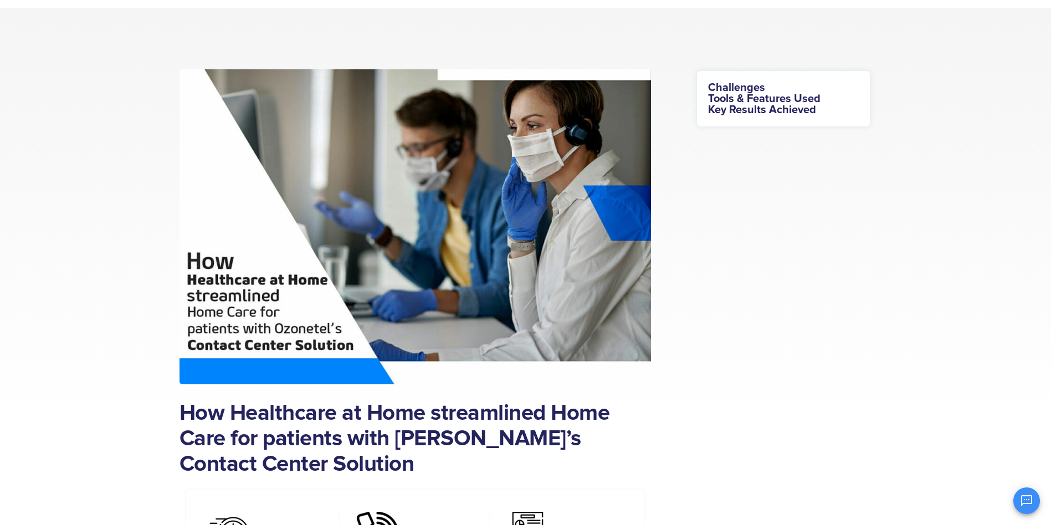
scroll to position [111, 0]
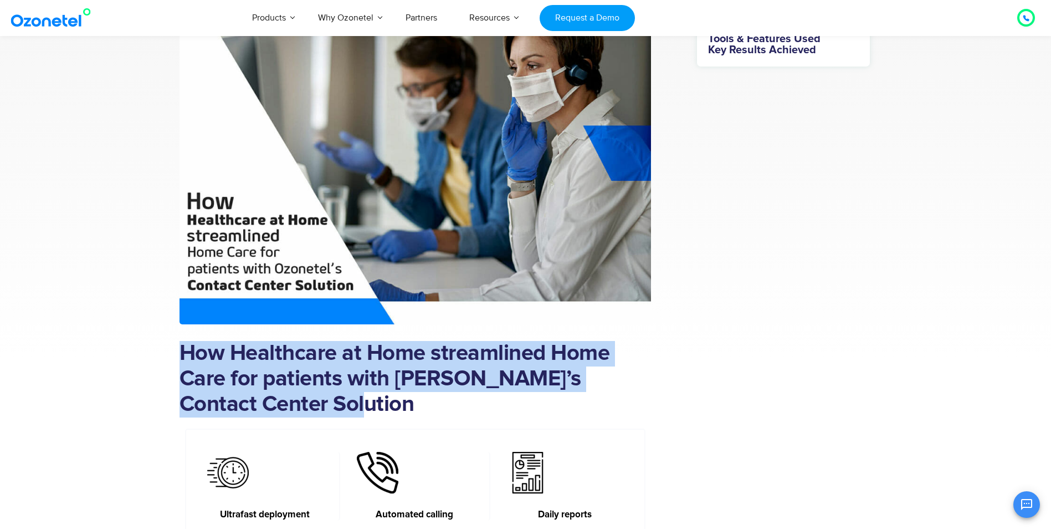
drag, startPoint x: 183, startPoint y: 353, endPoint x: 338, endPoint y: 417, distance: 167.5
click at [338, 417] on div "How Healthcare at Home streamlined Home Care for patients with Ozonetel’s Conta…" at bounding box center [416, 378] width 472 height 87
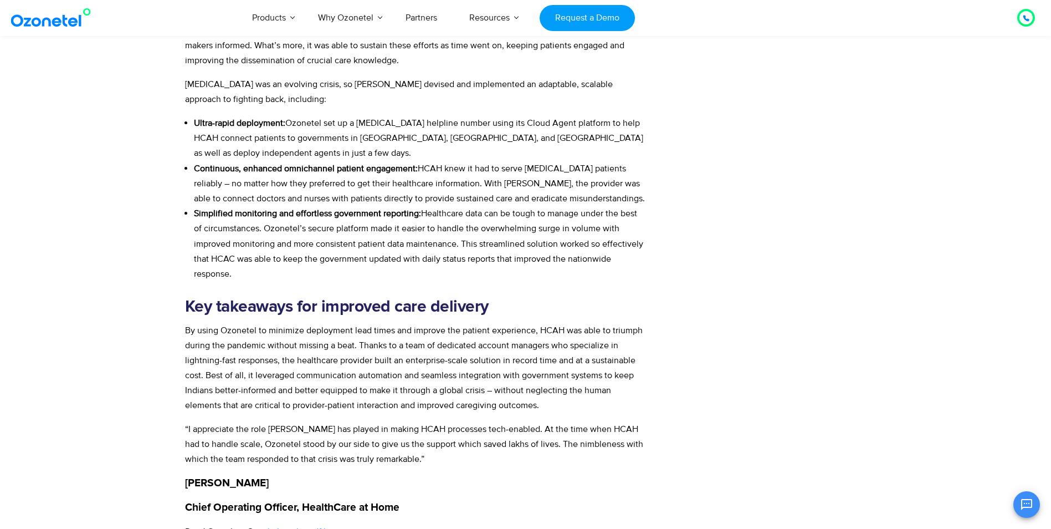
scroll to position [1275, 0]
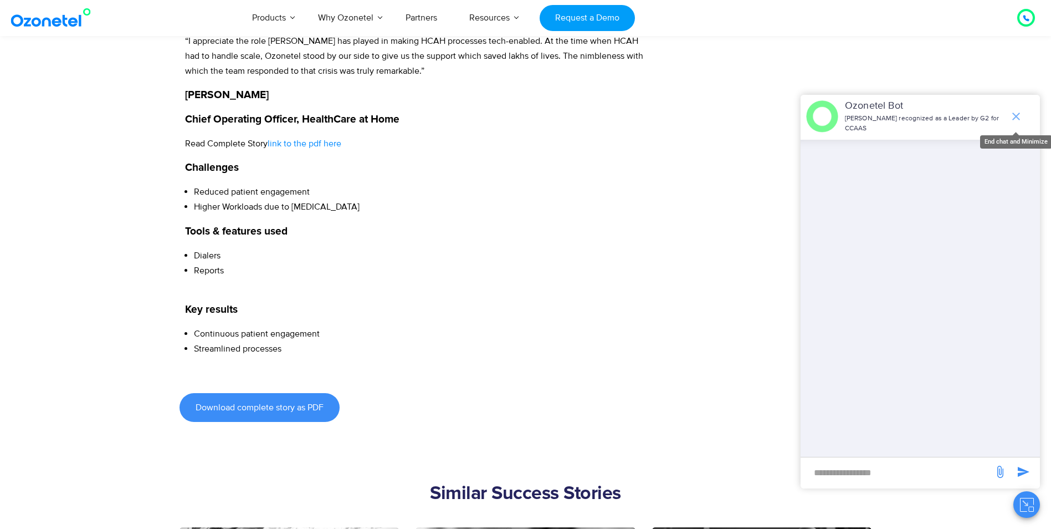
click at [1019, 114] on icon "end chat or minimize" at bounding box center [1017, 117] width 8 height 8
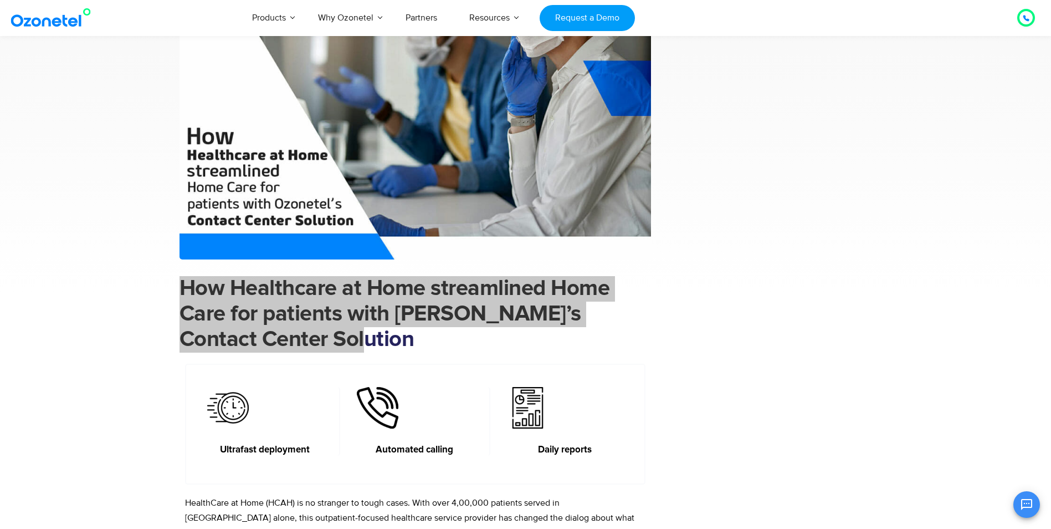
scroll to position [277, 0]
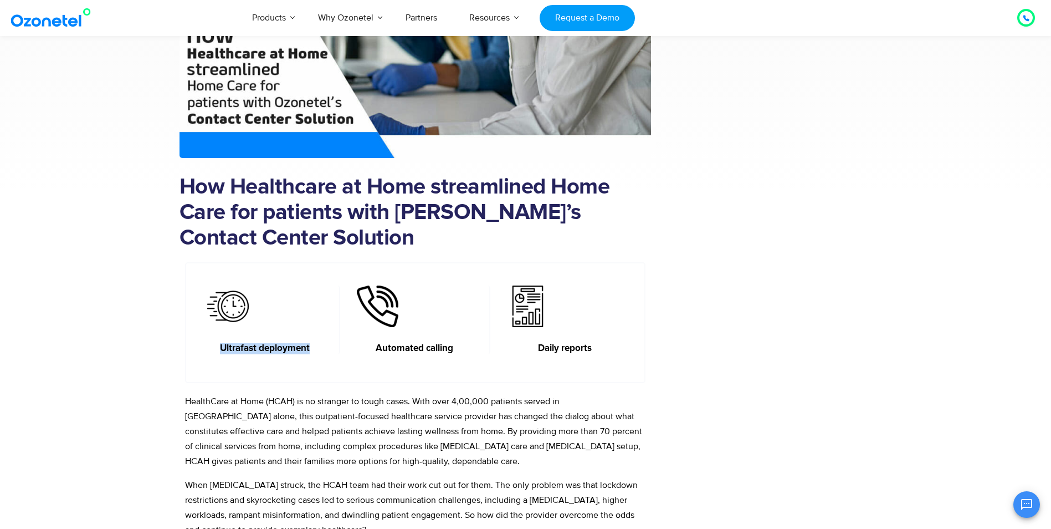
drag, startPoint x: 222, startPoint y: 348, endPoint x: 320, endPoint y: 346, distance: 98.1
click at [320, 346] on h6 "Ultrafast deployment" at bounding box center [265, 348] width 116 height 11
copy h6 "Ultrafast deployment"
drag, startPoint x: 376, startPoint y: 348, endPoint x: 487, endPoint y: 346, distance: 110.9
click at [487, 346] on div "Automated calling" at bounding box center [415, 319] width 150 height 69
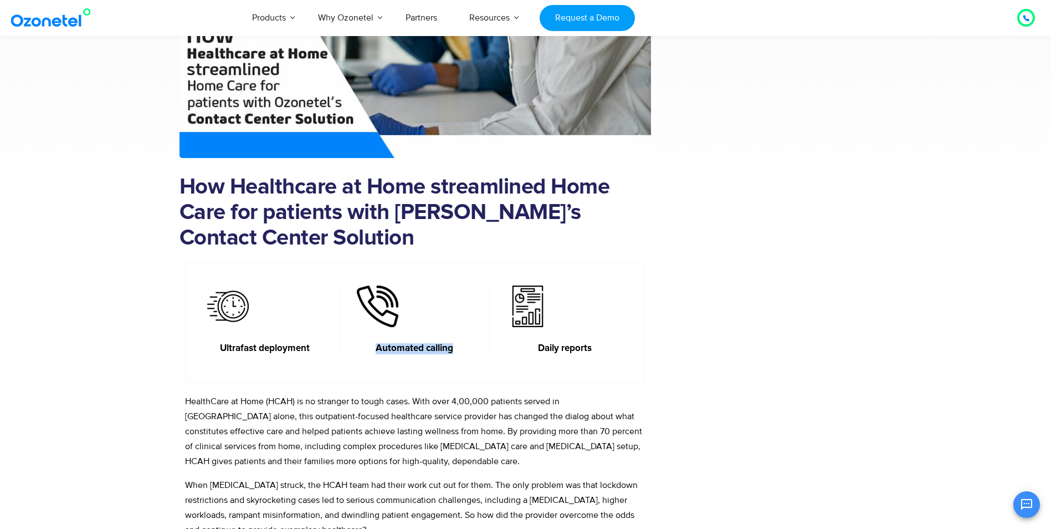
copy h6 "Automated calling"
drag, startPoint x: 539, startPoint y: 348, endPoint x: 597, endPoint y: 349, distance: 57.7
click at [597, 349] on h6 "Daily reports" at bounding box center [565, 348] width 117 height 11
copy h6 "Daily reports"
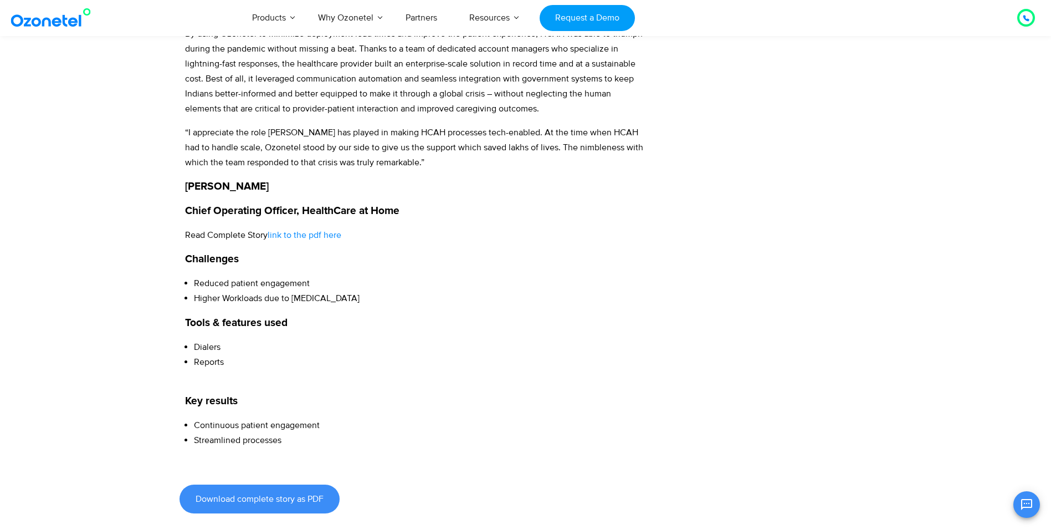
scroll to position [1164, 0]
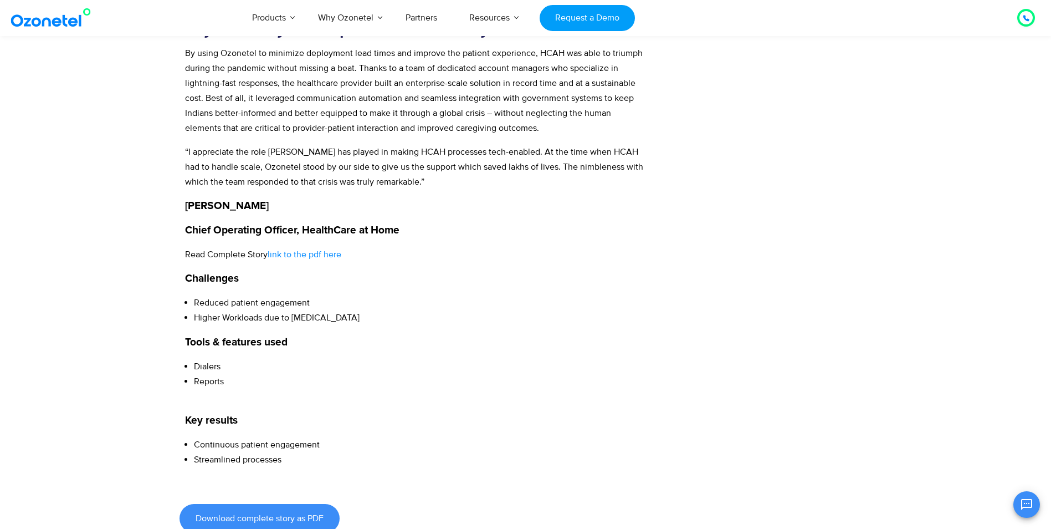
drag, startPoint x: 499, startPoint y: 325, endPoint x: 492, endPoint y: 325, distance: 6.7
click at [499, 335] on p "Tools & features used" at bounding box center [415, 343] width 461 height 16
drag, startPoint x: 196, startPoint y: 286, endPoint x: 322, endPoint y: 302, distance: 127.3
click at [322, 302] on ul "Reduced patient engagement Higher Workloads due to COVID" at bounding box center [415, 310] width 461 height 30
copy ul "Reduced patient engagement Higher Workloads due to COVID"
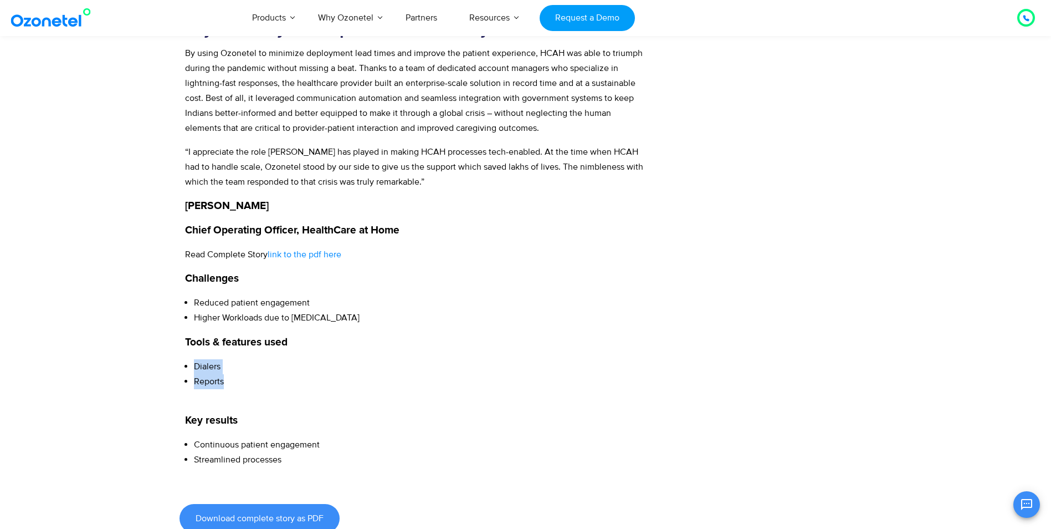
drag, startPoint x: 194, startPoint y: 349, endPoint x: 222, endPoint y: 369, distance: 34.3
click at [222, 369] on ul "Dialers Reports" at bounding box center [415, 381] width 461 height 45
copy ul "Dialers Reports"
drag, startPoint x: 195, startPoint y: 428, endPoint x: 289, endPoint y: 441, distance: 94.5
click at [289, 441] on ul "Continuous patient engagement Streamlined processes" at bounding box center [415, 452] width 461 height 30
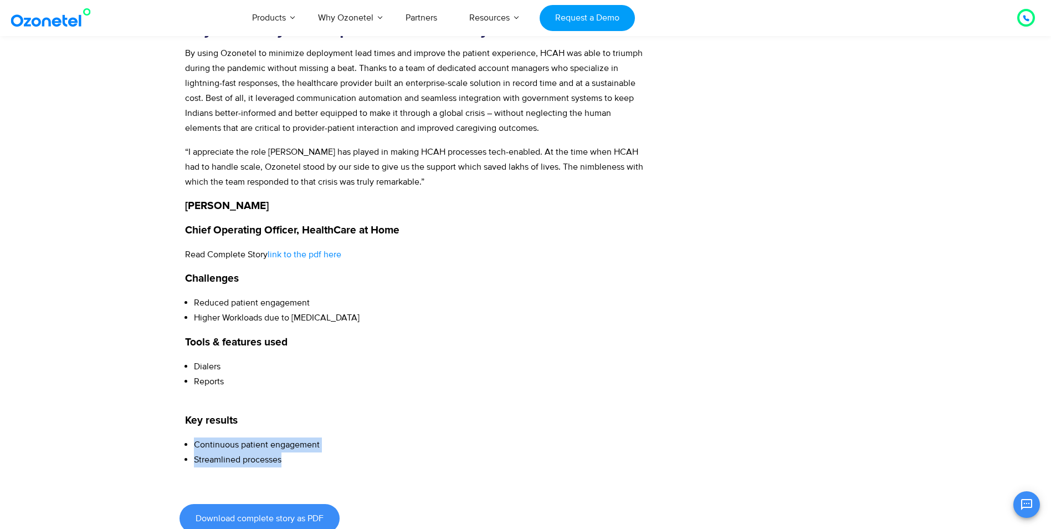
copy ul "Continuous patient engagement Streamlined processes"
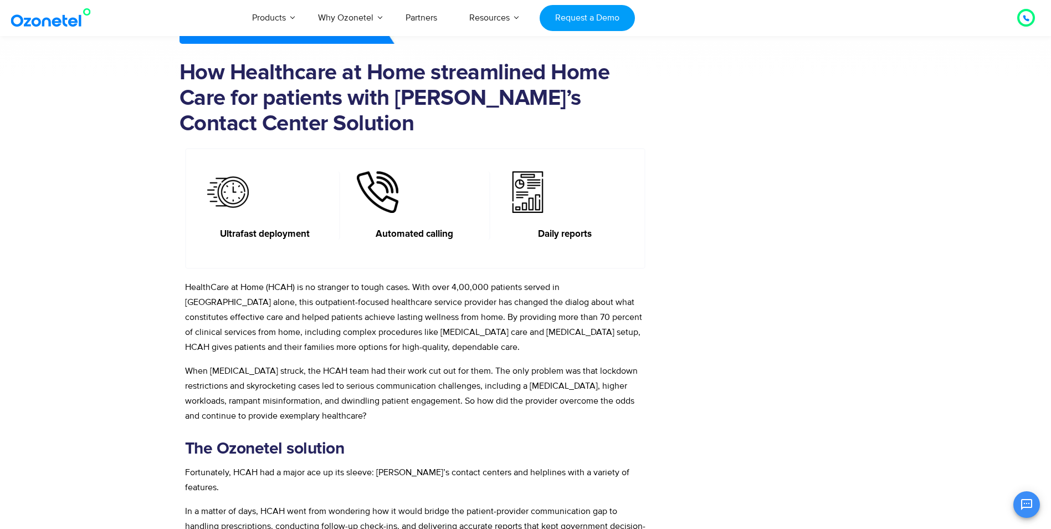
scroll to position [388, 0]
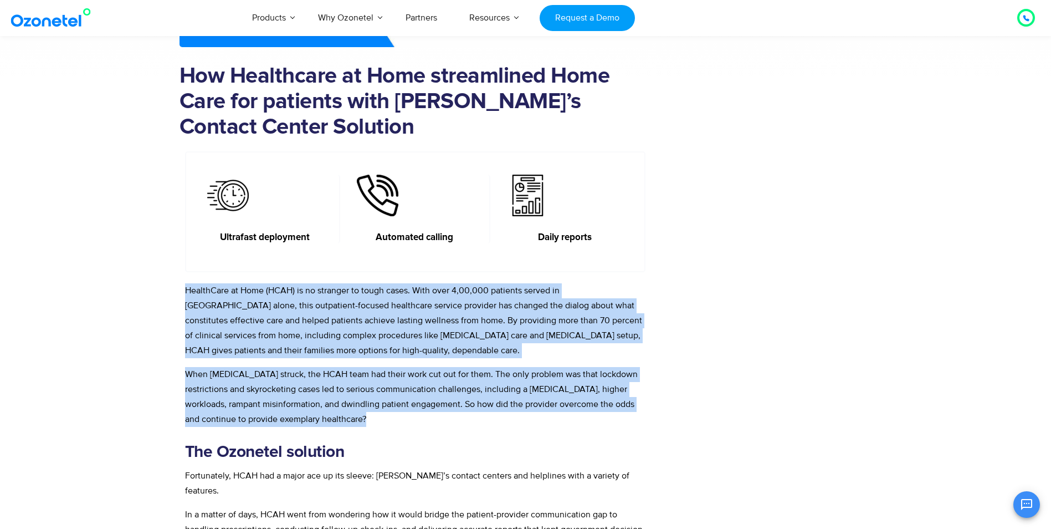
drag, startPoint x: 187, startPoint y: 289, endPoint x: 379, endPoint y: 422, distance: 233.1
copy div "HealthCare at Home (HCAH) is no stranger to tough cases. With over 4,00,000 pat…"
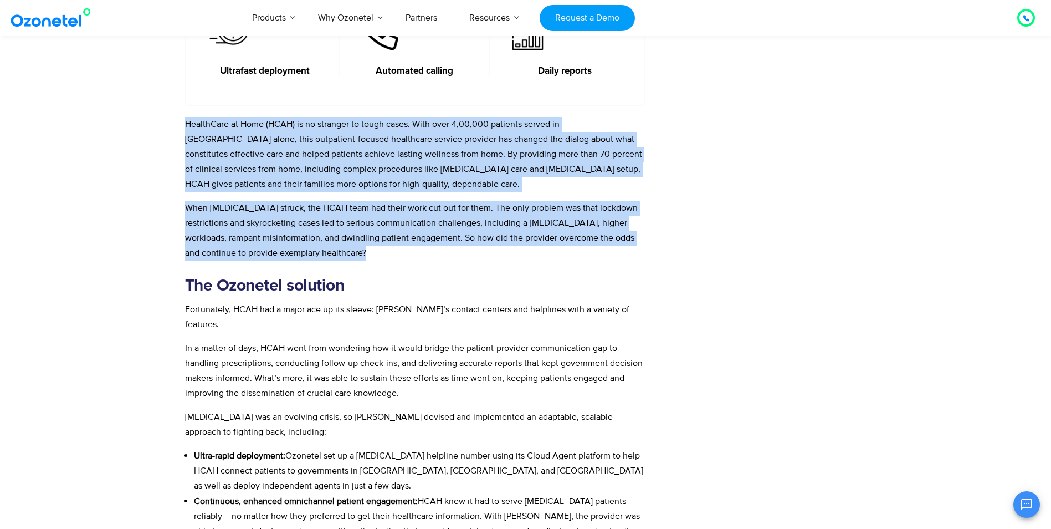
scroll to position [610, 0]
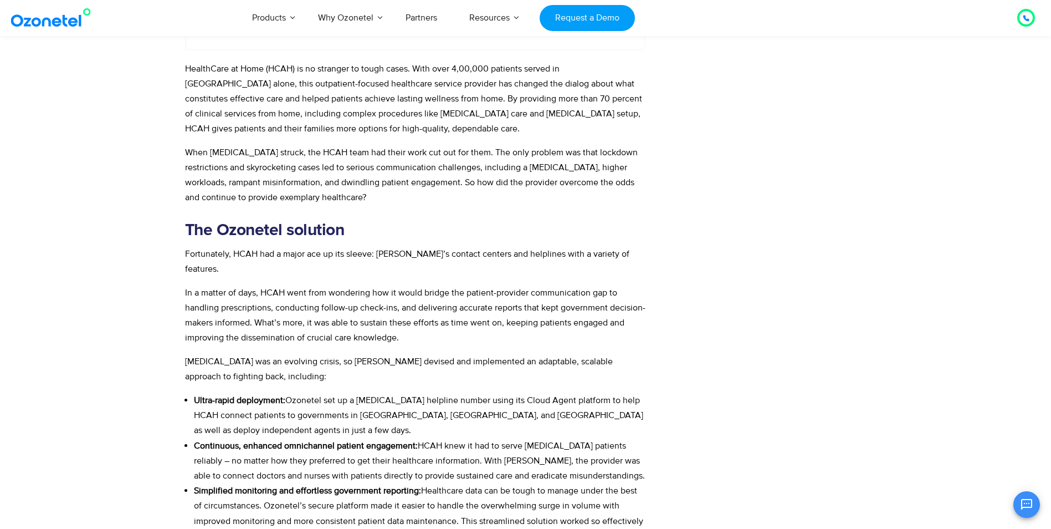
click at [316, 231] on b "The Ozonetel solution" at bounding box center [265, 230] width 160 height 17
copy b "The Ozonetel solution"
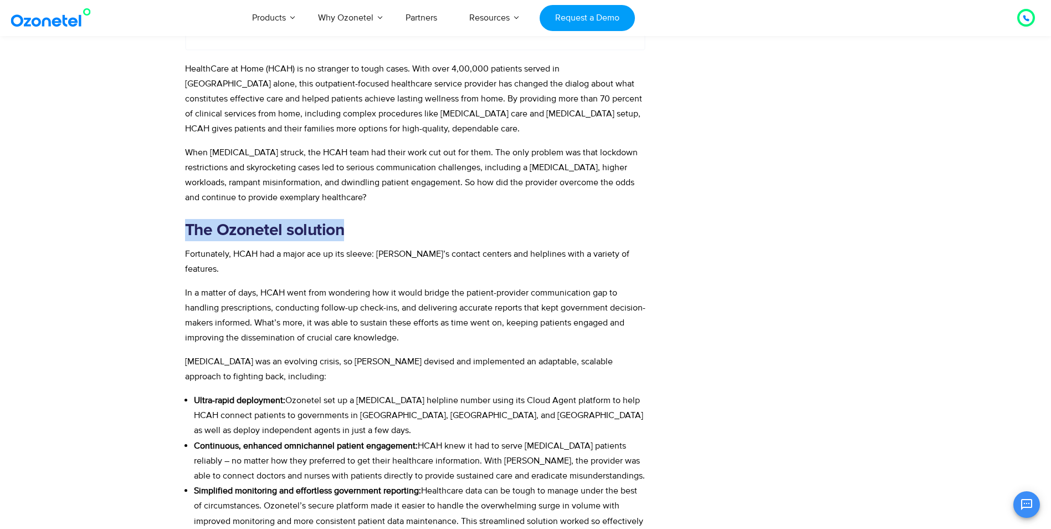
click at [186, 251] on span "Fortunately, HCAH had a major ace up its sleeve: Ozonetel’s contact centers and…" at bounding box center [407, 261] width 444 height 26
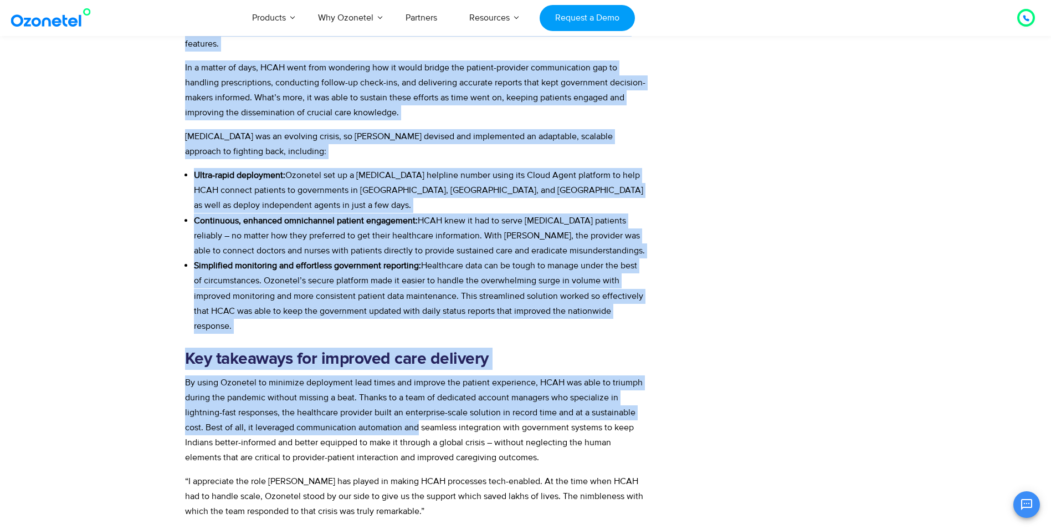
scroll to position [887, 0]
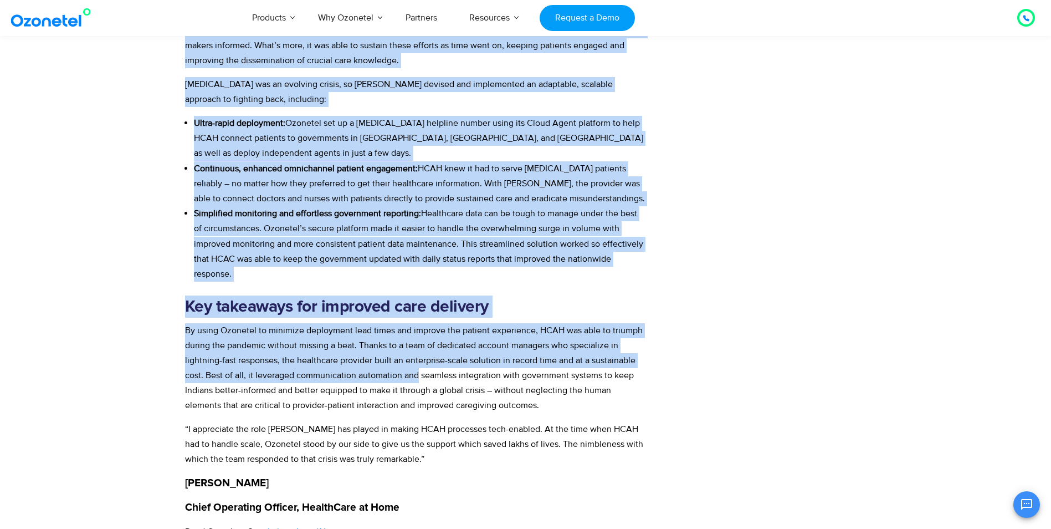
drag, startPoint x: 186, startPoint y: 251, endPoint x: 443, endPoint y: 264, distance: 257.5
click at [443, 264] on div "HealthCare at Home (HCAH) is no stranger to tough cases. With over 4,00,000 pat…" at bounding box center [415, 264] width 461 height 960
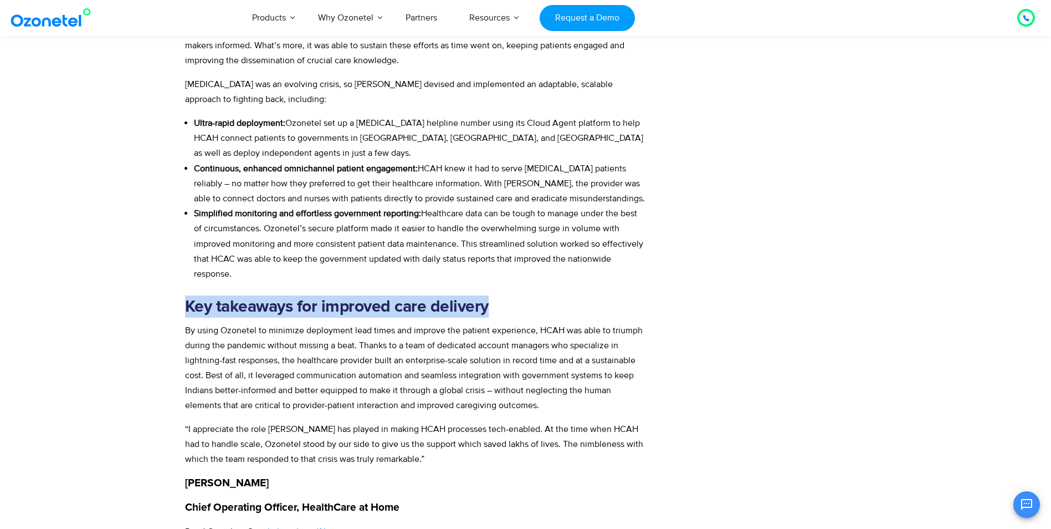
drag, startPoint x: 484, startPoint y: 290, endPoint x: 187, endPoint y: 282, distance: 297.8
click at [187, 295] on h2 "Key takeaways for improved care delivery" at bounding box center [415, 306] width 461 height 22
copy b "Key takeaways for improved care delivery"
drag, startPoint x: 187, startPoint y: 314, endPoint x: 563, endPoint y: 389, distance: 383.0
click at [563, 389] on p "By using Ozonetel to minimize deployment lead times and improve the patient exp…" at bounding box center [415, 368] width 461 height 90
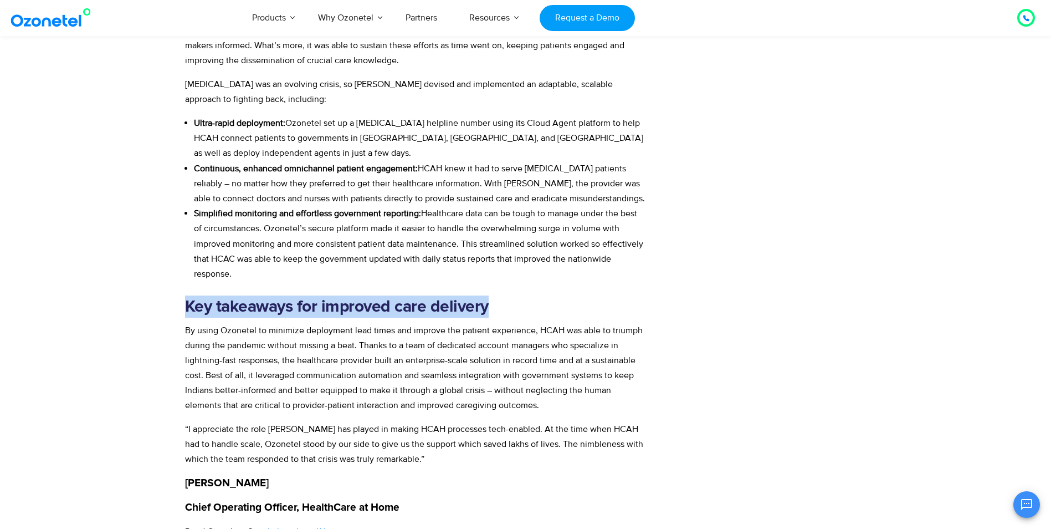
copy span "By using Ozonetel to minimize deployment lead times and improve the patient exp…"
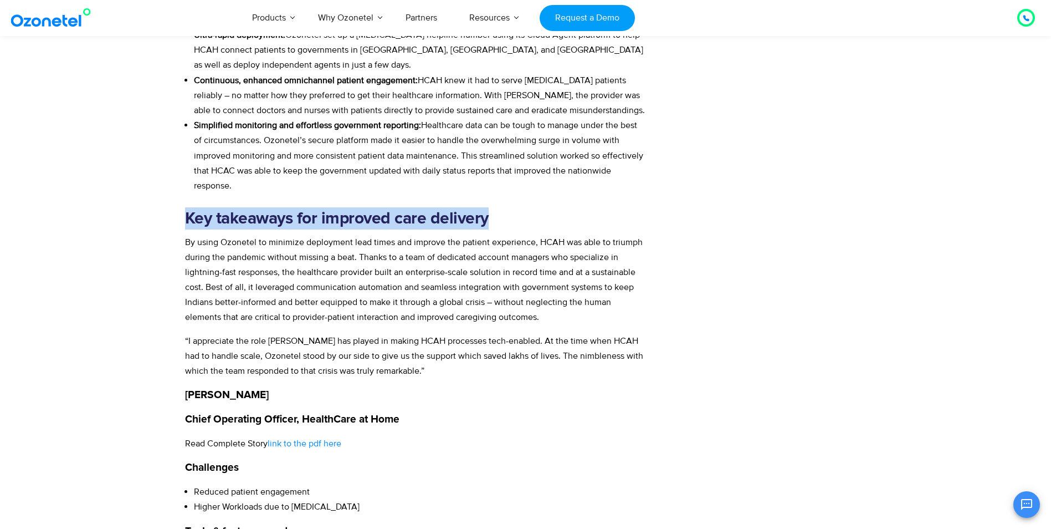
scroll to position [1053, 0]
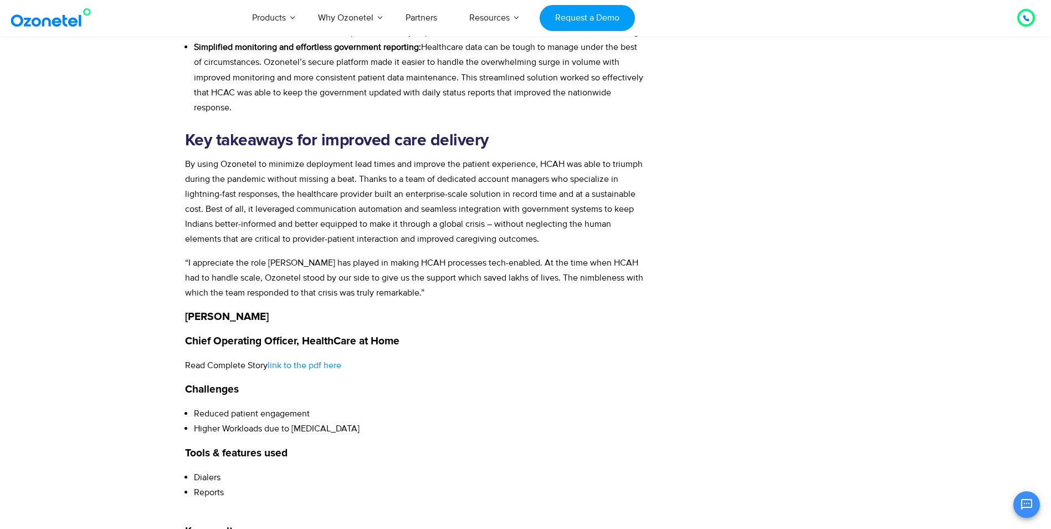
click at [536, 384] on div "HealthCare at Home (HCAH) is no stranger to tough cases. With over 4,00,000 pat…" at bounding box center [415, 98] width 461 height 960
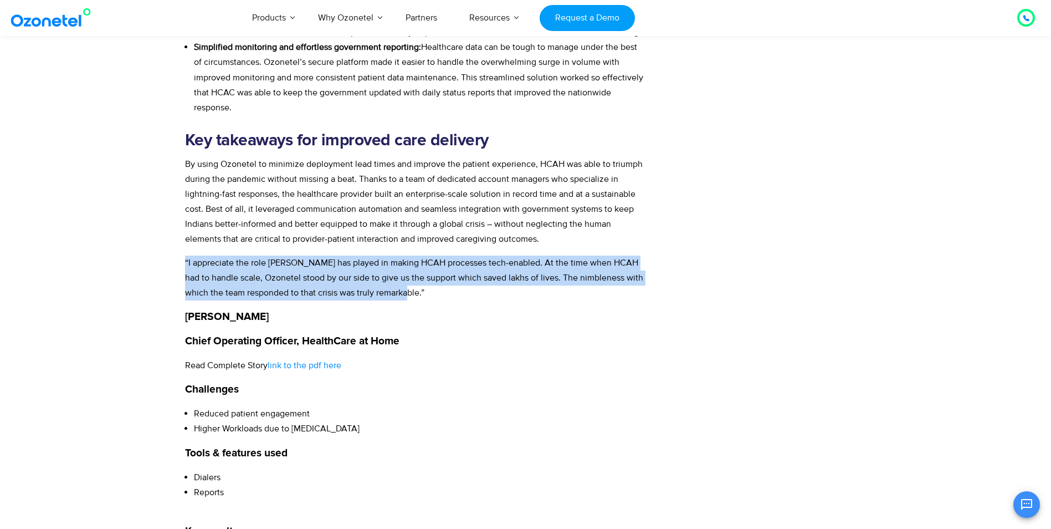
drag, startPoint x: 185, startPoint y: 245, endPoint x: 456, endPoint y: 277, distance: 272.4
click at [456, 277] on p "“I appreciate the role Ozonetel has played in making HCAH processes tech-enable…" at bounding box center [415, 278] width 461 height 45
drag, startPoint x: 187, startPoint y: 300, endPoint x: 275, endPoint y: 300, distance: 88.7
click at [275, 309] on p "Dr. Gaurav Thukral" at bounding box center [415, 317] width 461 height 16
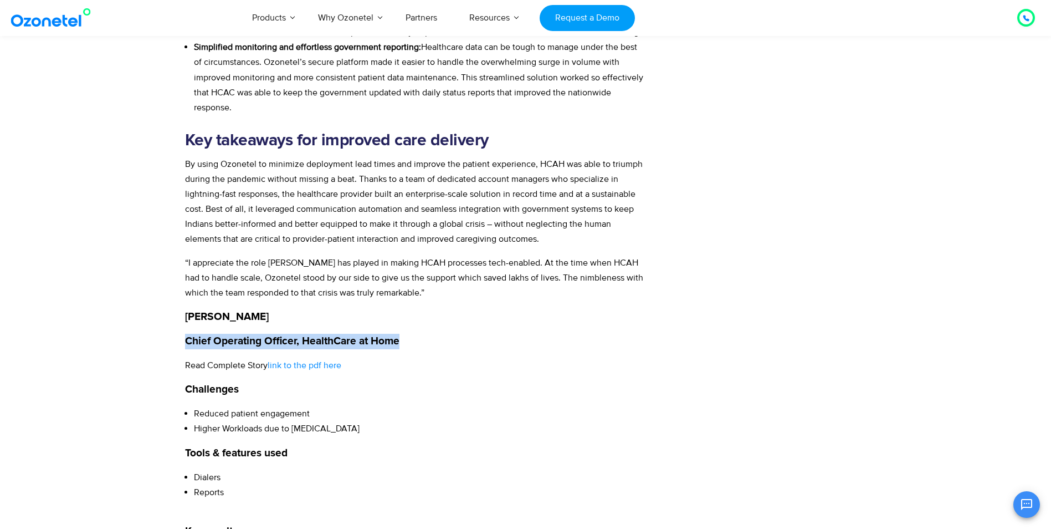
drag, startPoint x: 186, startPoint y: 324, endPoint x: 402, endPoint y: 316, distance: 216.3
click at [402, 316] on div "HealthCare at Home (HCAH) is no stranger to tough cases. With over 4,00,000 pat…" at bounding box center [415, 98] width 461 height 960
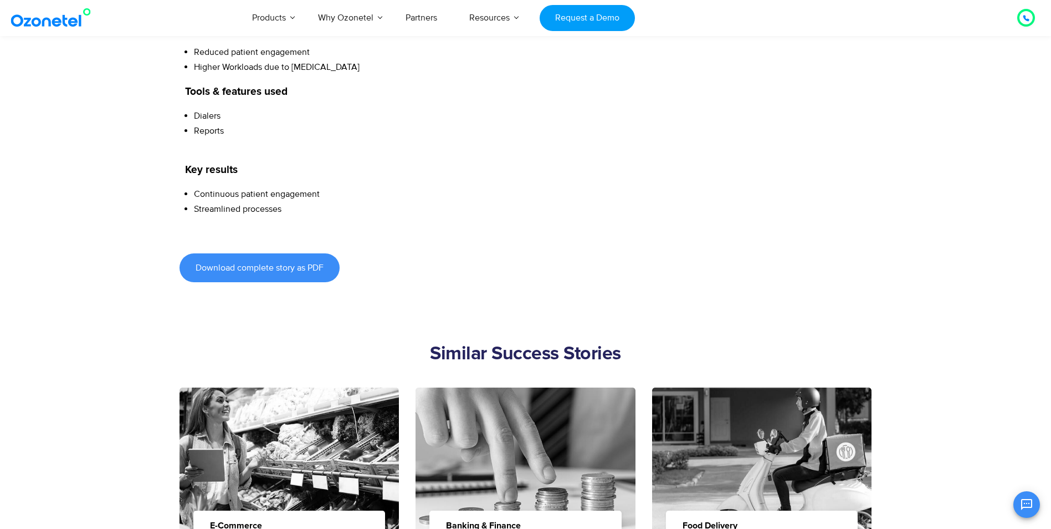
scroll to position [1496, 0]
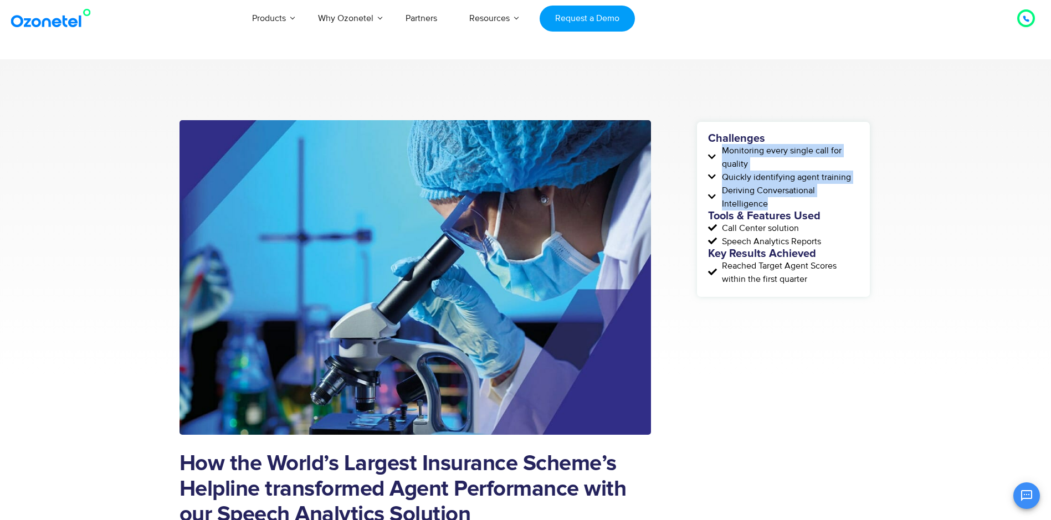
drag, startPoint x: 724, startPoint y: 152, endPoint x: 769, endPoint y: 206, distance: 69.6
click at [769, 206] on div "Challenges Monitoring every single call for quality Quickly identifying agent t…" at bounding box center [783, 209] width 151 height 153
copy div "Monitoring every single call for quality Quickly identifying agent training Der…"
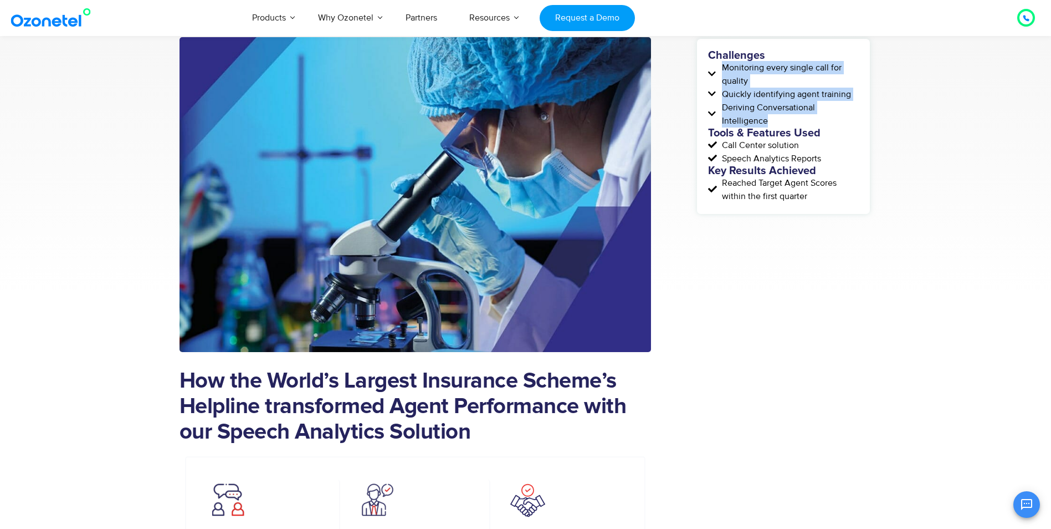
scroll to position [166, 0]
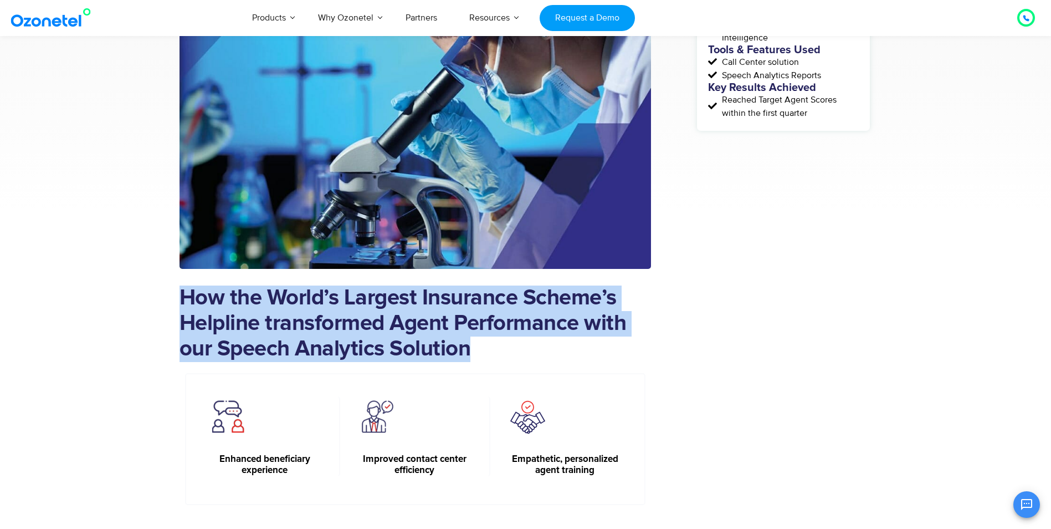
drag, startPoint x: 181, startPoint y: 296, endPoint x: 477, endPoint y: 345, distance: 300.0
click at [477, 345] on h1 "How the World’s Largest Insurance Scheme’s Helpline transformed Agent Performan…" at bounding box center [416, 323] width 472 height 76
copy h1 "How the World’s Largest Insurance Scheme’s Helpline transformed Agent Performan…"
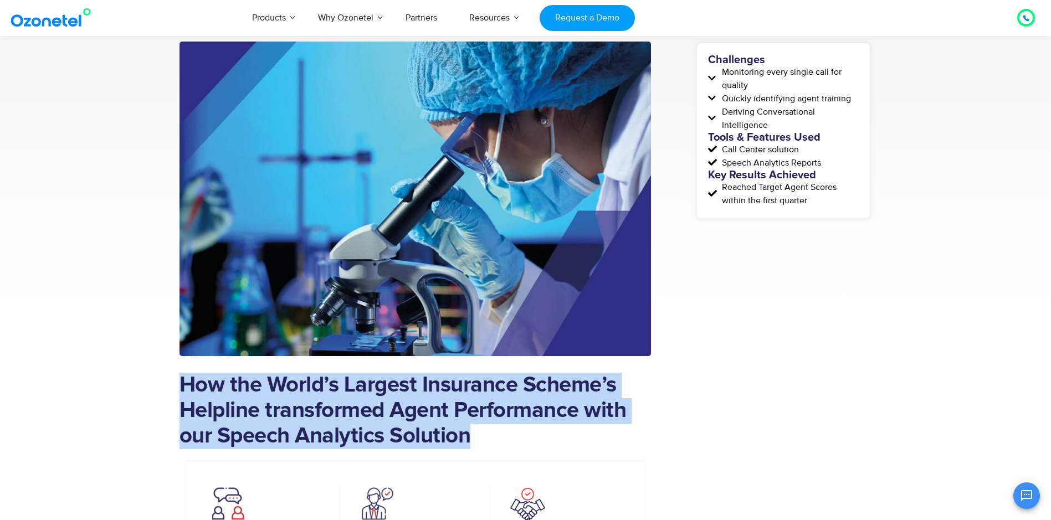
scroll to position [0, 0]
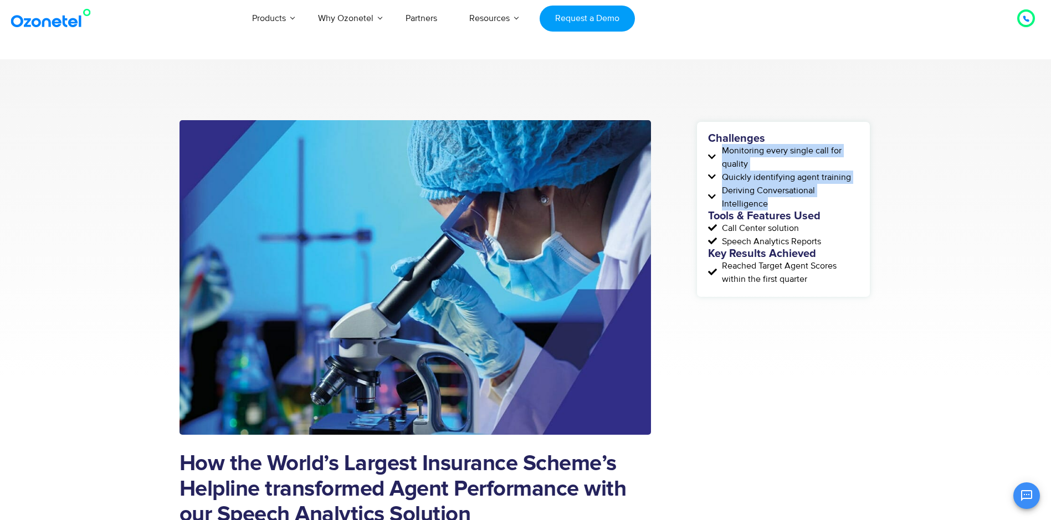
drag, startPoint x: 723, startPoint y: 150, endPoint x: 786, endPoint y: 199, distance: 79.8
click at [786, 199] on div "Challenges Monitoring every single call for quality Quickly identifying agent t…" at bounding box center [783, 209] width 151 height 153
copy div "Monitoring every single call for quality Quickly identifying agent training Der…"
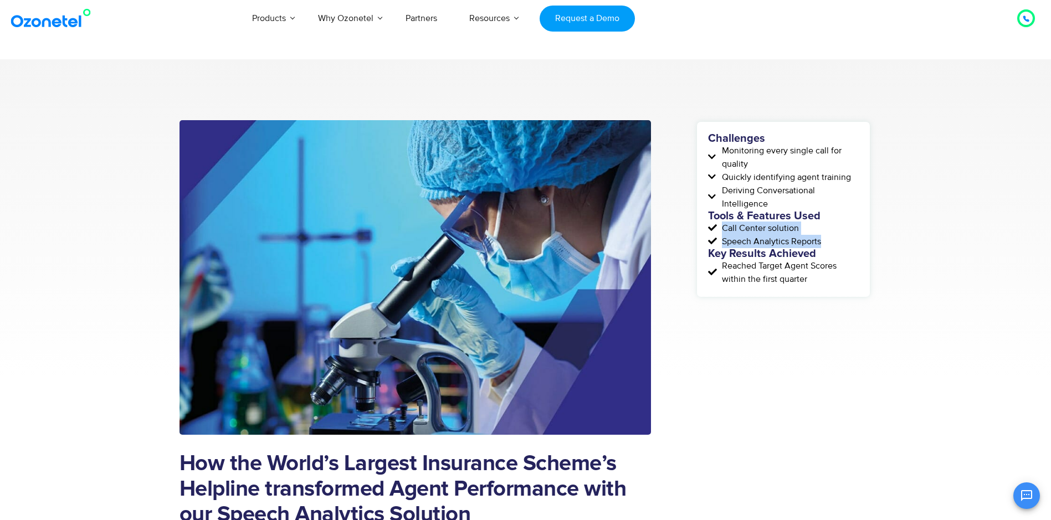
drag, startPoint x: 724, startPoint y: 226, endPoint x: 819, endPoint y: 243, distance: 97.0
click at [819, 243] on div "Challenges Monitoring every single call for quality Quickly identifying agent t…" at bounding box center [783, 209] width 151 height 153
copy div "Call Center solution Speech Analytics Reports"
drag, startPoint x: 722, startPoint y: 265, endPoint x: 812, endPoint y: 278, distance: 90.8
click at [812, 278] on span "Reached Target Agent Scores within the first quarter" at bounding box center [789, 272] width 140 height 27
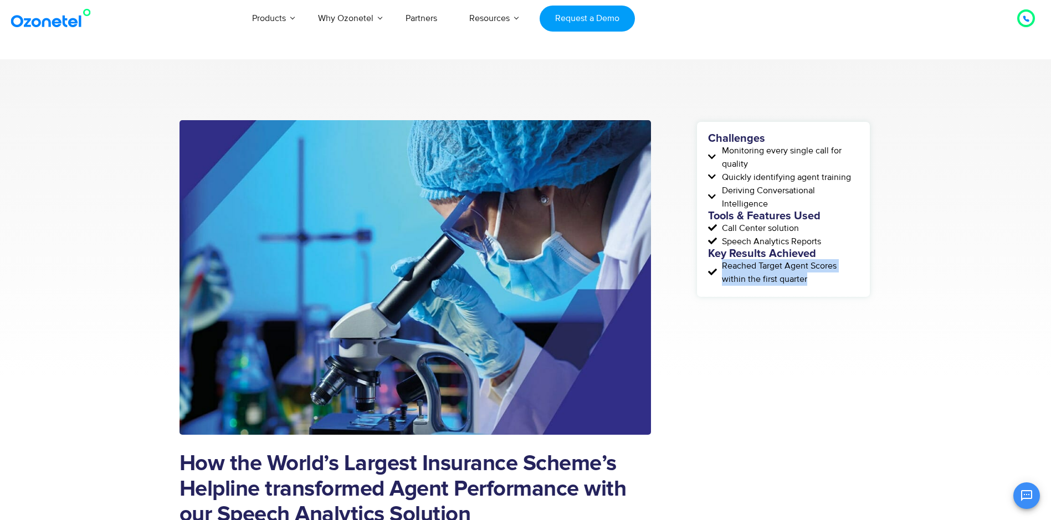
copy span "Reached Target Agent Scores within the first quarter"
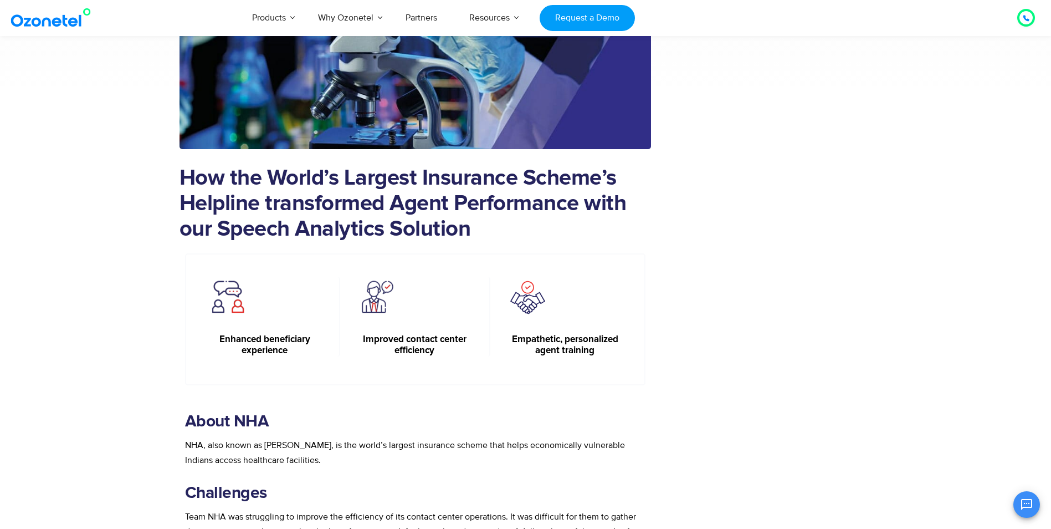
scroll to position [388, 0]
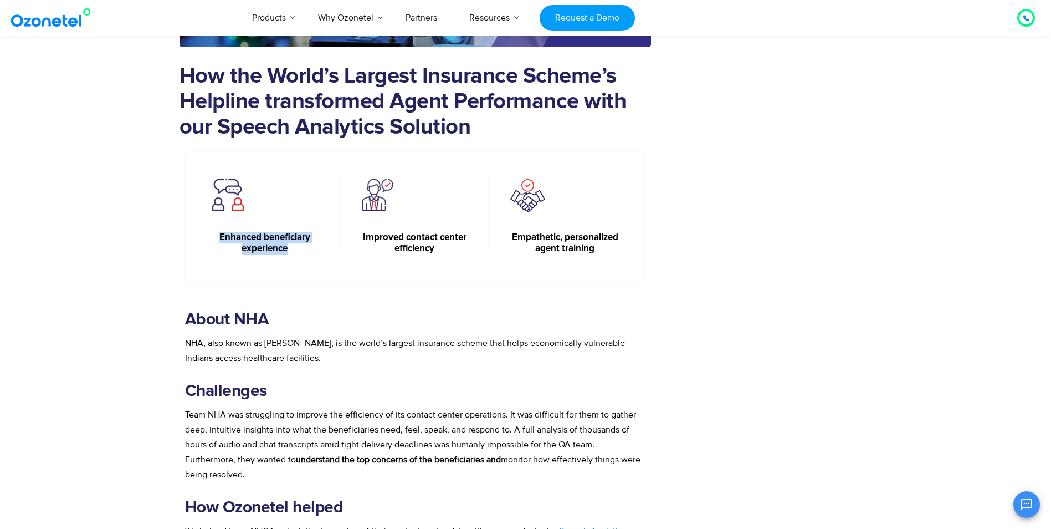
drag, startPoint x: 221, startPoint y: 237, endPoint x: 293, endPoint y: 246, distance: 72.7
click at [293, 246] on h6 "Enhanced beneficiary experience" at bounding box center [265, 243] width 116 height 23
copy h6 "Enhanced beneficiary experience"
drag, startPoint x: 362, startPoint y: 236, endPoint x: 479, endPoint y: 252, distance: 117.6
click at [479, 252] on div "Improved contact center efficiency" at bounding box center [415, 215] width 150 height 80
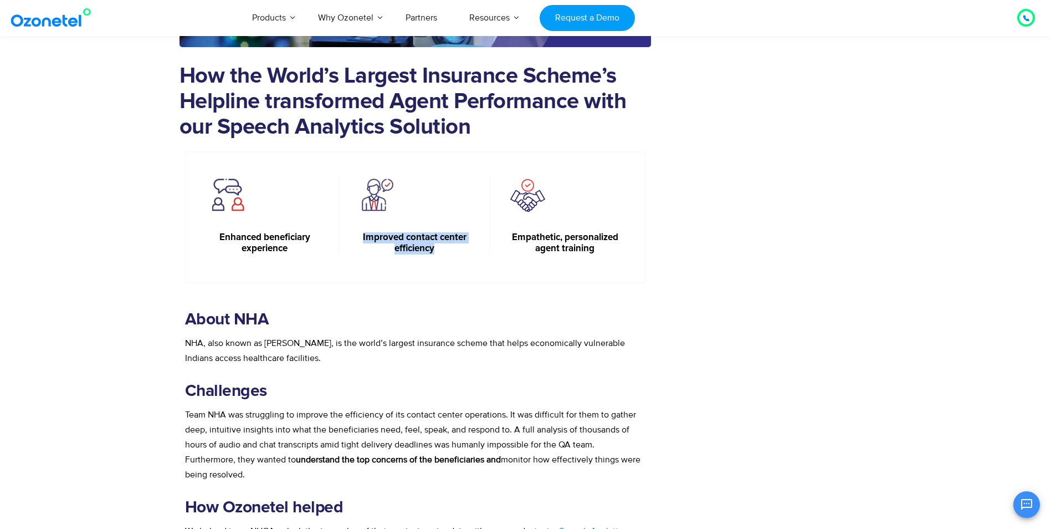
copy h6 "Improved contact center efficiency"
drag, startPoint x: 512, startPoint y: 236, endPoint x: 613, endPoint y: 253, distance: 102.2
click at [613, 253] on h6 "Empathetic, personalized agent training" at bounding box center [565, 243] width 117 height 23
copy h6 "Empathetic, personalized agent training"
drag, startPoint x: 219, startPoint y: 234, endPoint x: 338, endPoint y: 250, distance: 120.2
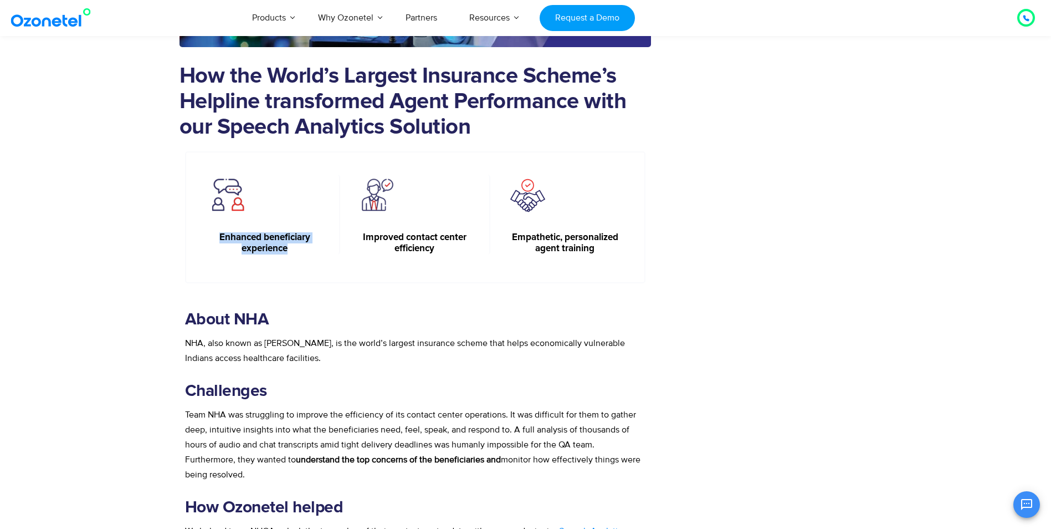
click at [338, 250] on div "Enhanced beneficiary experience" at bounding box center [266, 215] width 150 height 80
copy h6 "Enhanced beneficiary experience"
drag, startPoint x: 362, startPoint y: 235, endPoint x: 477, endPoint y: 246, distance: 114.7
click at [477, 246] on div "Improved contact center efficiency" at bounding box center [415, 215] width 150 height 80
copy h6 "Improved contact center efficiency"
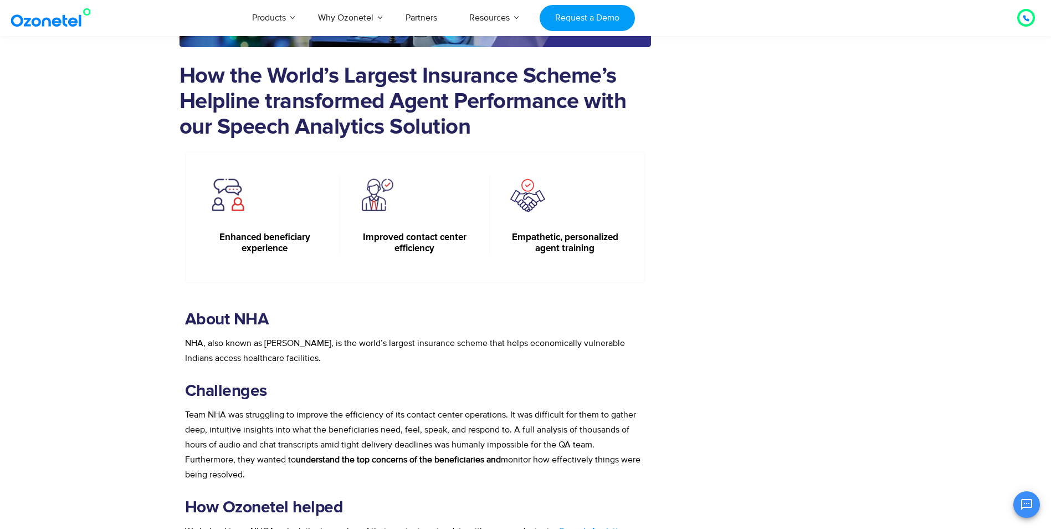
click at [511, 236] on h6 "Empathetic, personalized agent training" at bounding box center [565, 243] width 117 height 23
drag, startPoint x: 513, startPoint y: 236, endPoint x: 609, endPoint y: 245, distance: 96.8
click at [609, 245] on h6 "Empathetic, personalized agent training" at bounding box center [565, 243] width 117 height 23
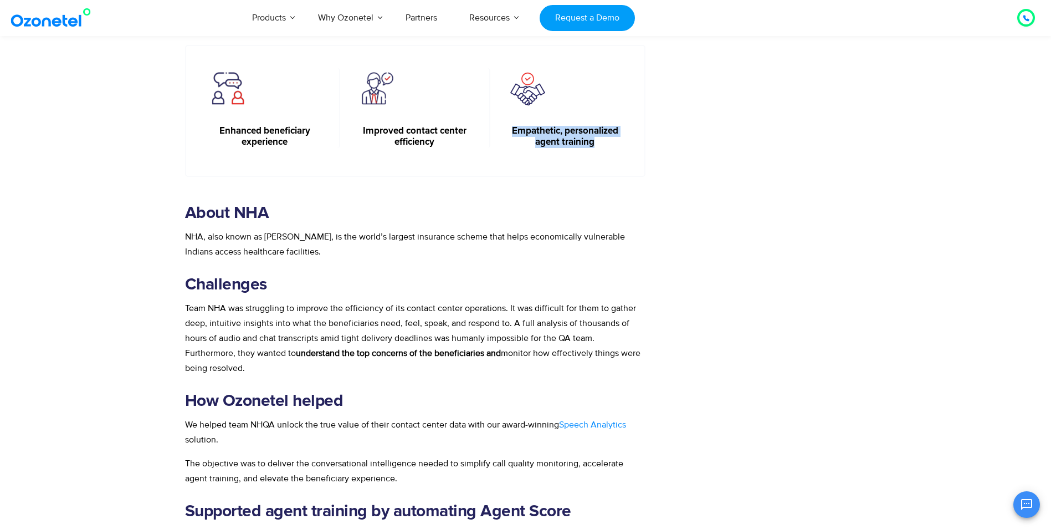
scroll to position [499, 0]
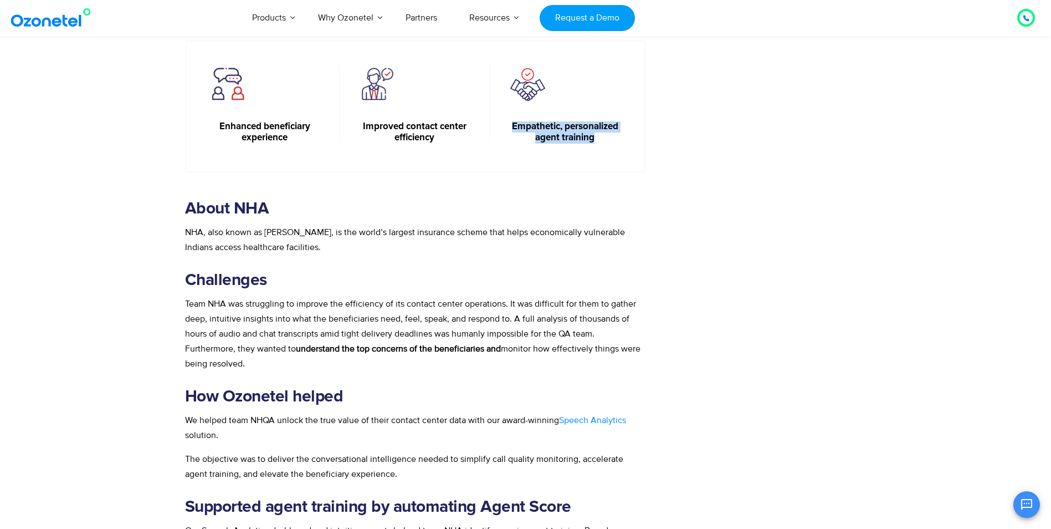
drag, startPoint x: 187, startPoint y: 209, endPoint x: 273, endPoint y: 209, distance: 85.9
click at [273, 209] on h2 "About NHA" at bounding box center [415, 208] width 461 height 22
drag, startPoint x: 186, startPoint y: 232, endPoint x: 324, endPoint y: 246, distance: 138.7
click at [324, 246] on p "NHA, also known as [PERSON_NAME], is the world’s largest insurance scheme that …" at bounding box center [415, 240] width 461 height 30
drag, startPoint x: 264, startPoint y: 279, endPoint x: 190, endPoint y: 280, distance: 73.7
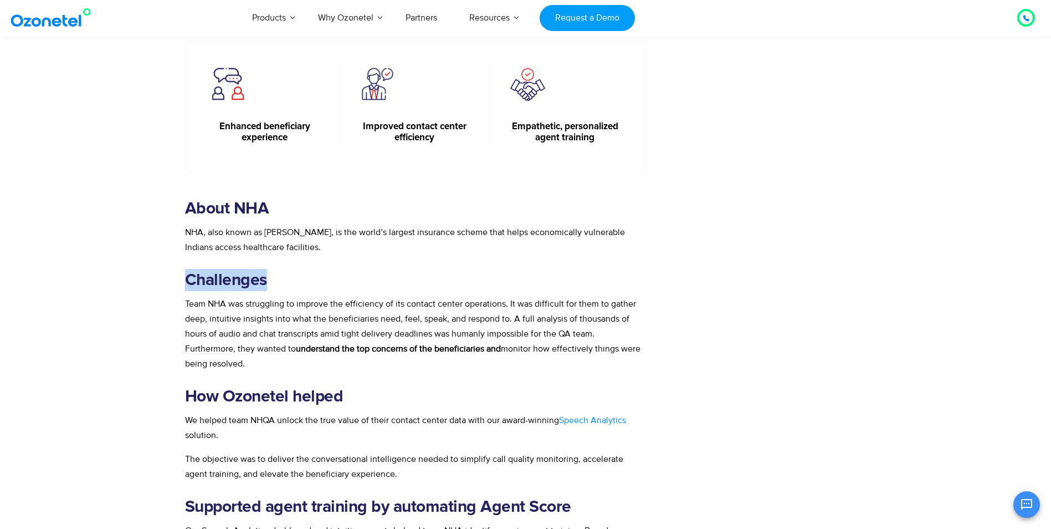
click at [190, 280] on h2 "Challenges" at bounding box center [415, 280] width 461 height 22
drag, startPoint x: 186, startPoint y: 300, endPoint x: 276, endPoint y: 371, distance: 114.9
click at [276, 371] on p "Team NHA was struggling to improve the efficiency of its contact center operati…" at bounding box center [415, 334] width 461 height 75
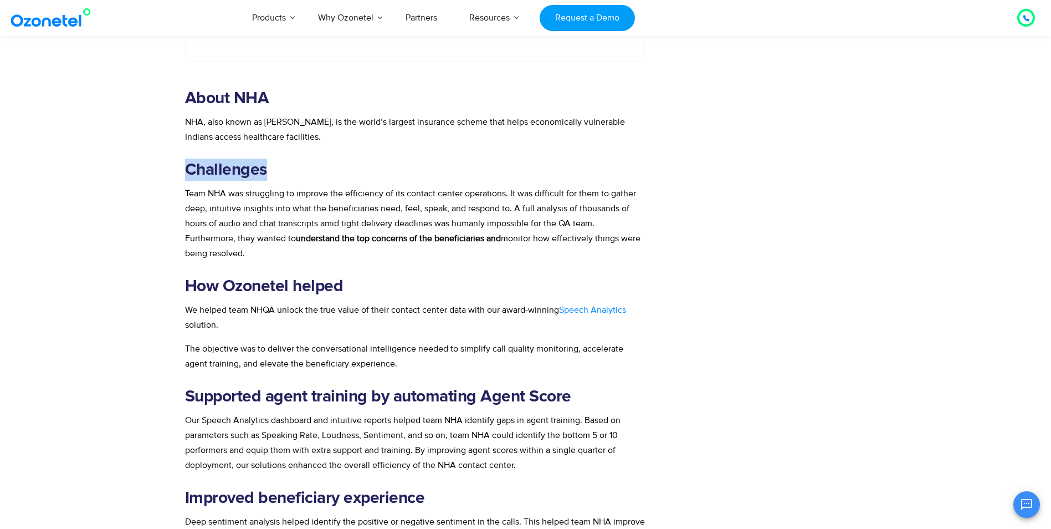
scroll to position [610, 0]
drag, startPoint x: 342, startPoint y: 283, endPoint x: 188, endPoint y: 286, distance: 154.1
click at [188, 286] on h2 "How Ozonetel helped" at bounding box center [415, 285] width 461 height 22
drag, startPoint x: 187, startPoint y: 305, endPoint x: 594, endPoint y: 362, distance: 410.9
click at [594, 362] on div "About [GEOGRAPHIC_DATA], also known as [PERSON_NAME], is the world’s largest in…" at bounding box center [415, 373] width 461 height 574
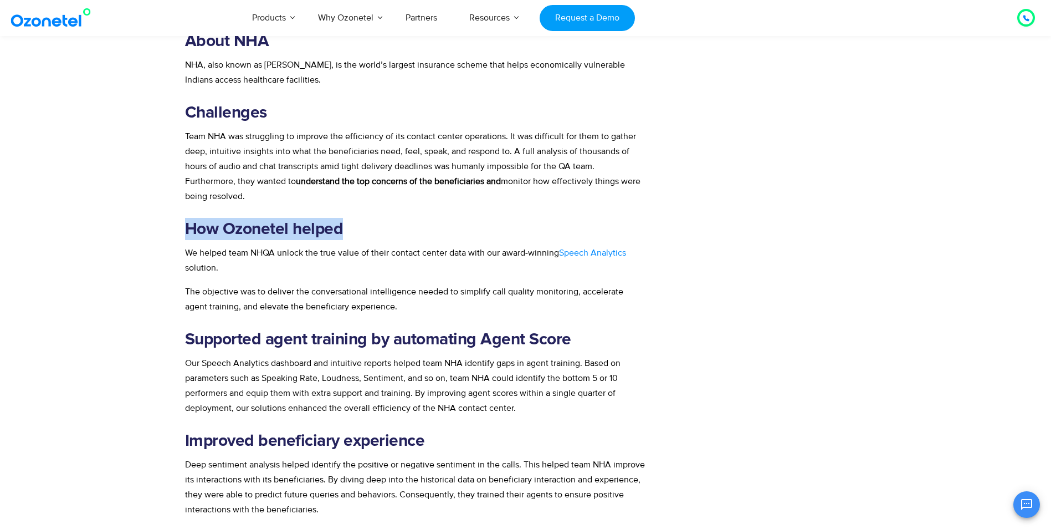
scroll to position [721, 0]
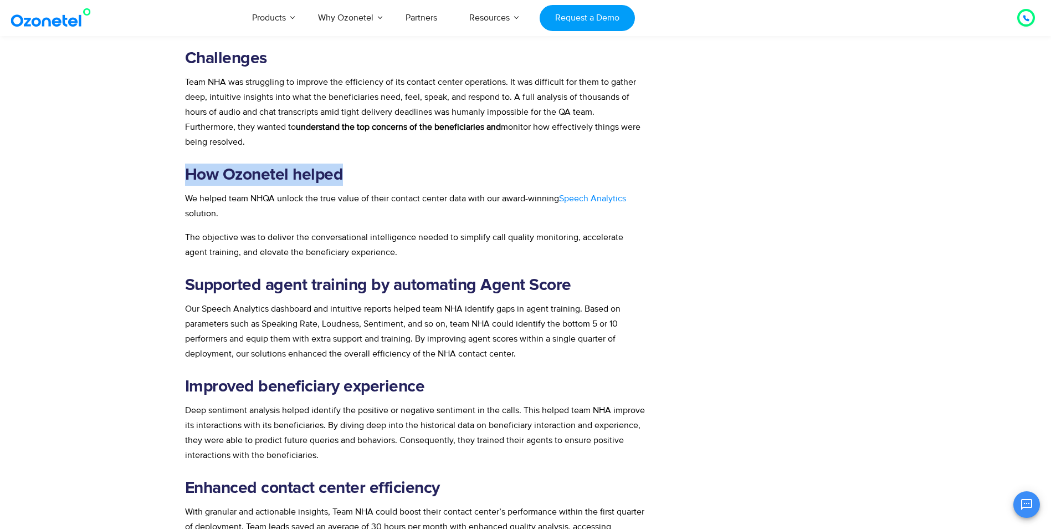
drag, startPoint x: 187, startPoint y: 285, endPoint x: 573, endPoint y: 279, distance: 385.2
click at [573, 279] on h2 "Supported agent training by automating Agent Score" at bounding box center [415, 285] width 461 height 22
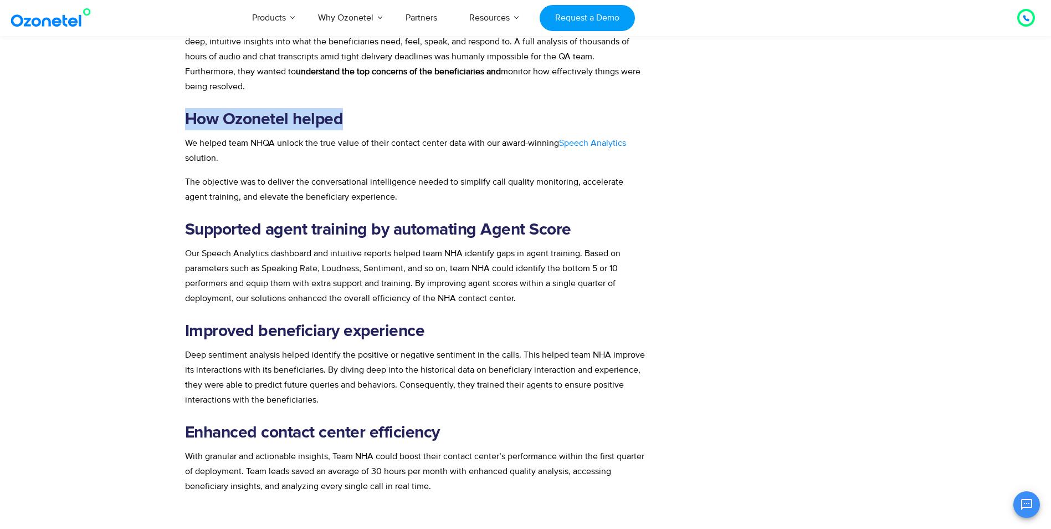
scroll to position [831, 0]
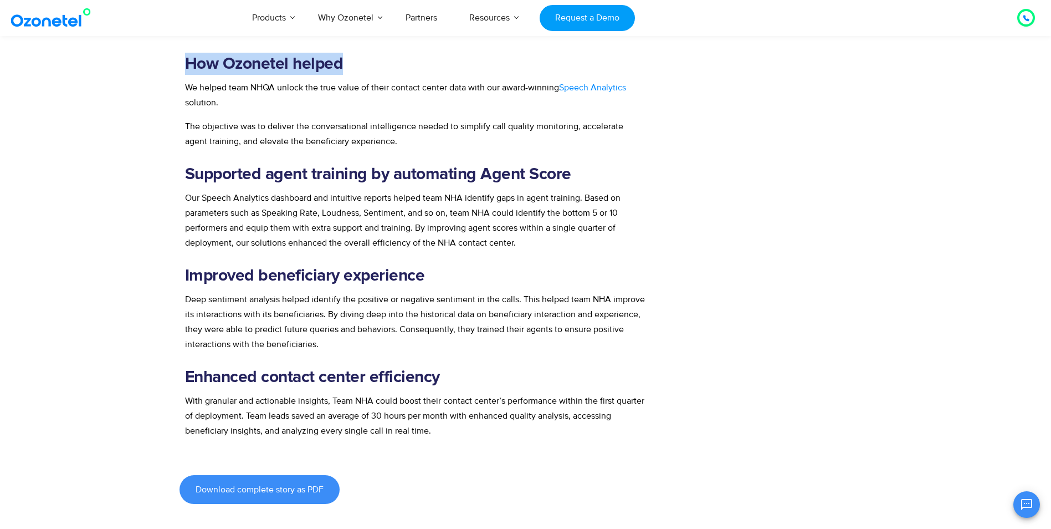
drag, startPoint x: 186, startPoint y: 196, endPoint x: 518, endPoint y: 242, distance: 335.2
click at [518, 242] on p "Our Speech Analytics dashboard and intuitive reports helped team NHA identify g…" at bounding box center [415, 221] width 461 height 60
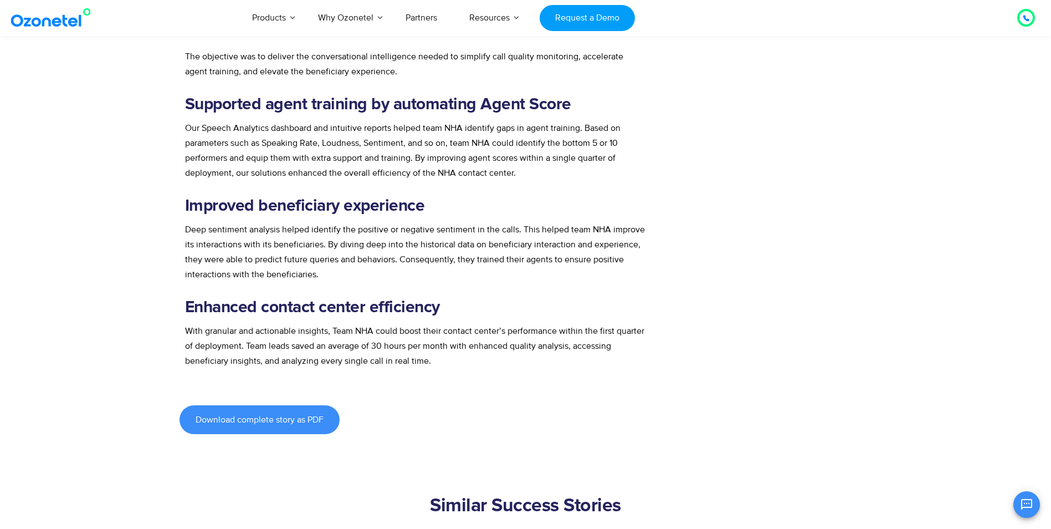
scroll to position [942, 0]
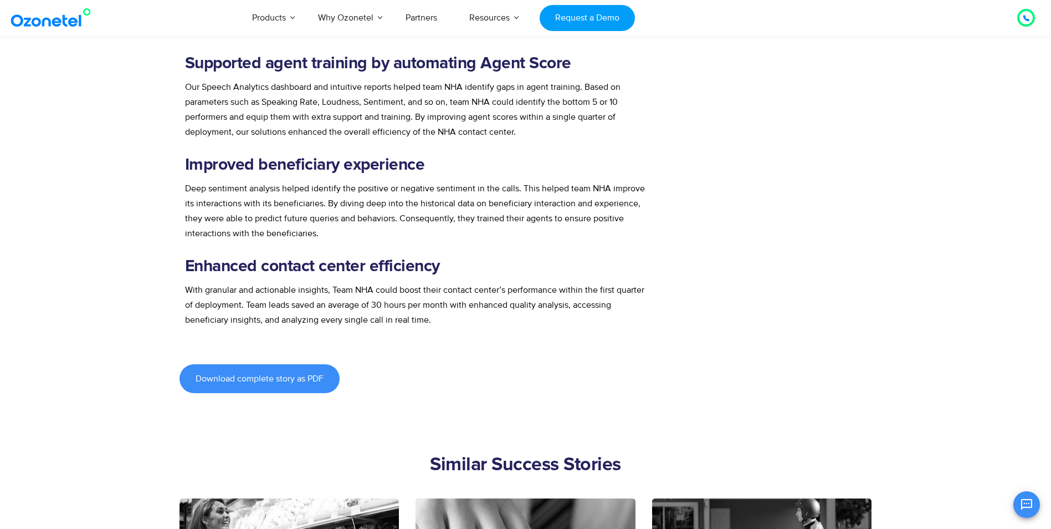
drag, startPoint x: 186, startPoint y: 161, endPoint x: 444, endPoint y: 161, distance: 257.7
click at [444, 161] on h2 "Improved beneficiary experience" at bounding box center [415, 165] width 461 height 22
drag, startPoint x: 186, startPoint y: 188, endPoint x: 321, endPoint y: 232, distance: 142.5
click at [321, 232] on p "Deep sentiment analysis helped identify the positive or negative sentiment in t…" at bounding box center [415, 211] width 461 height 60
drag, startPoint x: 187, startPoint y: 262, endPoint x: 444, endPoint y: 262, distance: 257.7
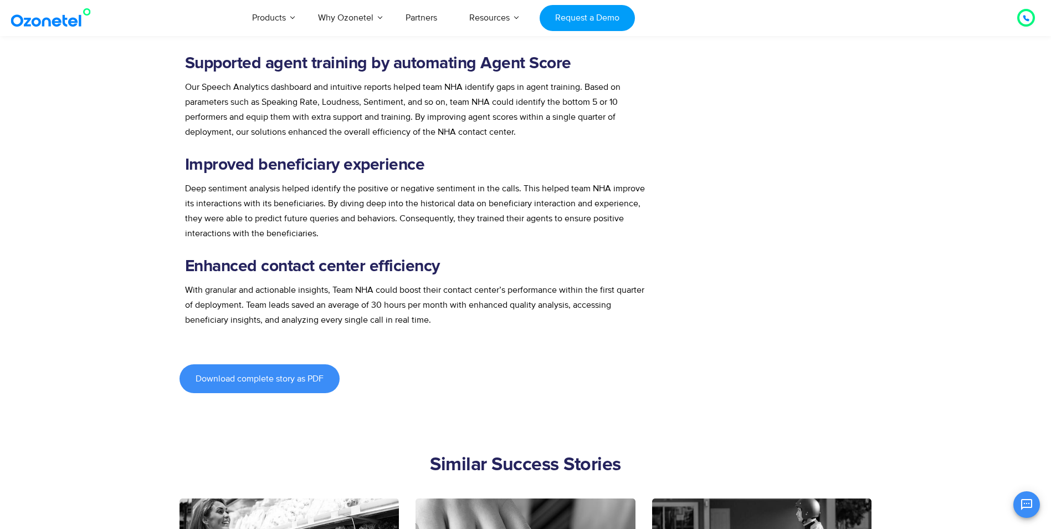
click at [444, 262] on h2 "Enhanced contact center efficiency" at bounding box center [415, 266] width 461 height 22
drag, startPoint x: 187, startPoint y: 290, endPoint x: 486, endPoint y: 318, distance: 300.0
click at [486, 318] on p "With granular and actionable insights, Team NHA could boost their contact cente…" at bounding box center [415, 305] width 461 height 45
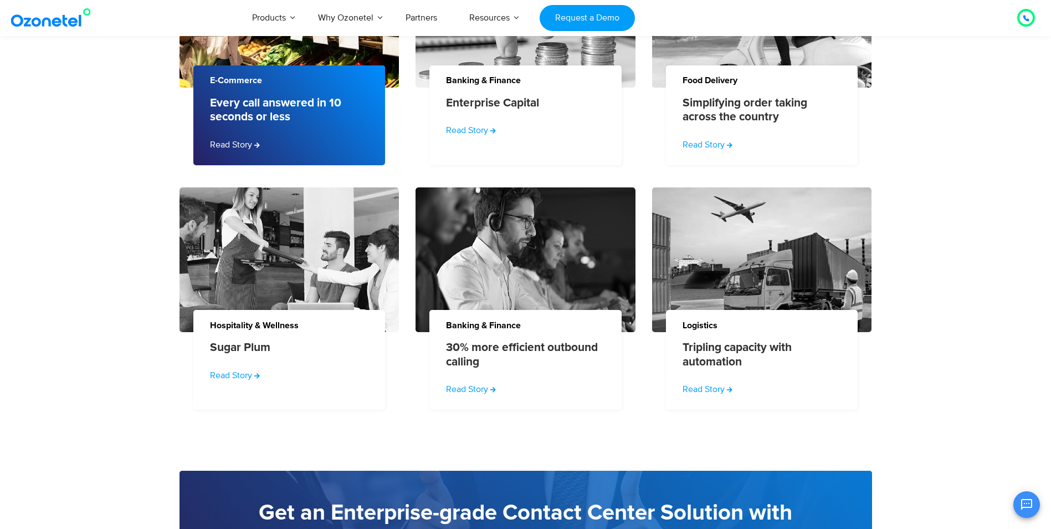
scroll to position [1607, 0]
